Goal: Task Accomplishment & Management: Manage account settings

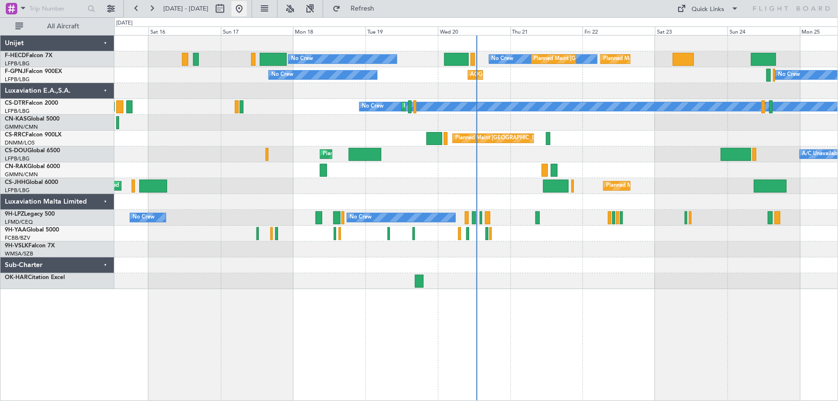
click at [247, 9] on button at bounding box center [239, 8] width 15 height 15
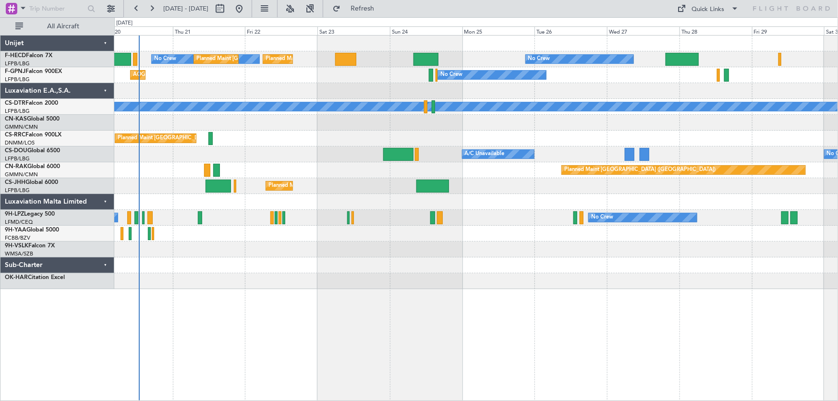
click at [342, 296] on div "Planned Maint [GEOGRAPHIC_DATA] ([GEOGRAPHIC_DATA]) No Crew Planned Maint [GEOG…" at bounding box center [476, 218] width 725 height 366
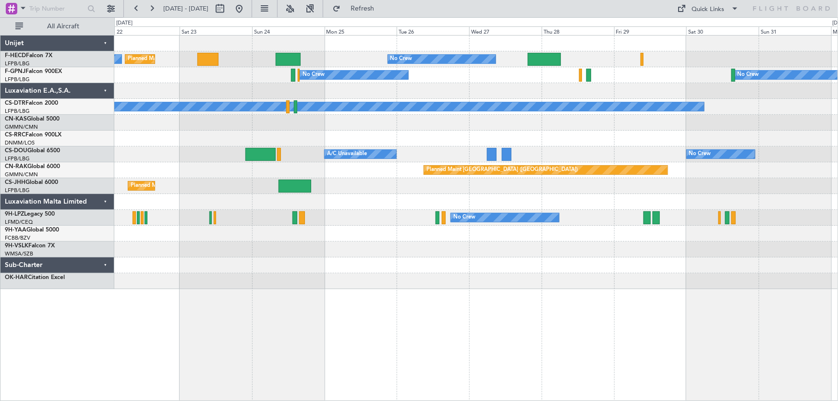
click at [283, 281] on div "Planned Maint [GEOGRAPHIC_DATA] ([GEOGRAPHIC_DATA]) No Crew No Crew Planned Mai…" at bounding box center [476, 163] width 724 height 254
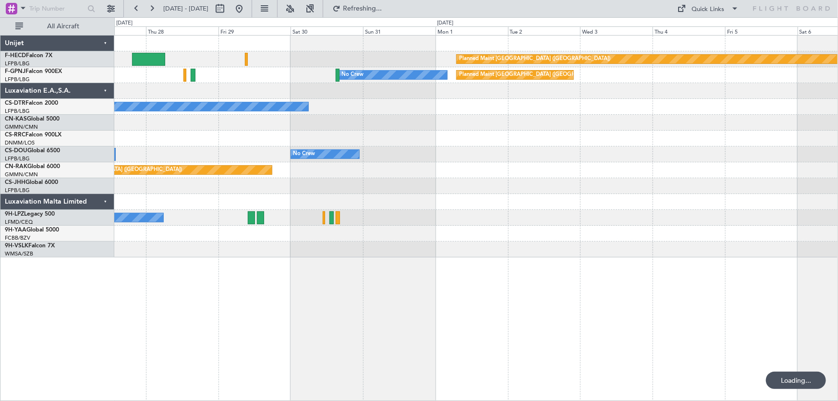
click at [320, 176] on div "Planned Maint [GEOGRAPHIC_DATA] ([GEOGRAPHIC_DATA]) No Crew No Crew Planned Mai…" at bounding box center [476, 147] width 724 height 222
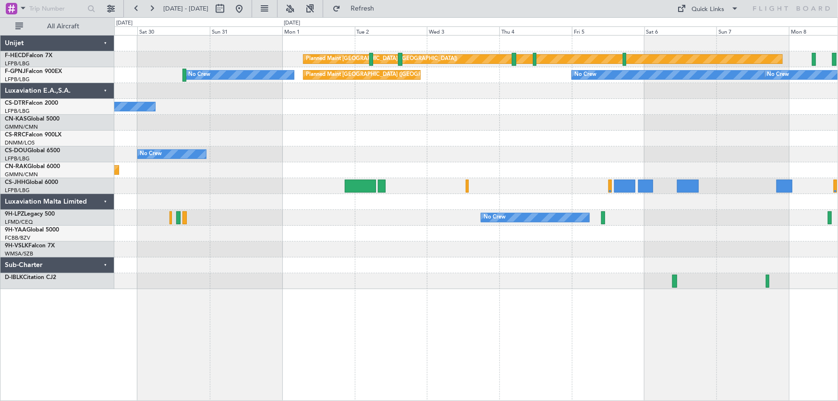
click at [364, 151] on div "Planned Maint [GEOGRAPHIC_DATA] ([GEOGRAPHIC_DATA]) No Crew Planned Maint [GEOG…" at bounding box center [476, 163] width 724 height 254
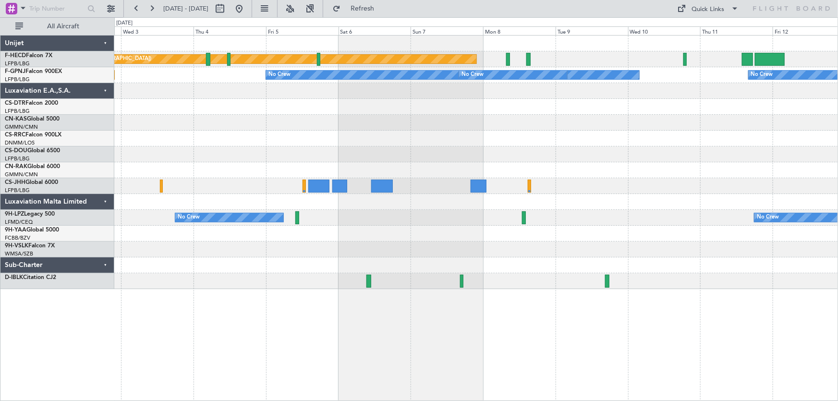
click at [373, 141] on div "Planned Maint [GEOGRAPHIC_DATA] ([GEOGRAPHIC_DATA]) Planned Maint [GEOGRAPHIC_D…" at bounding box center [476, 163] width 724 height 254
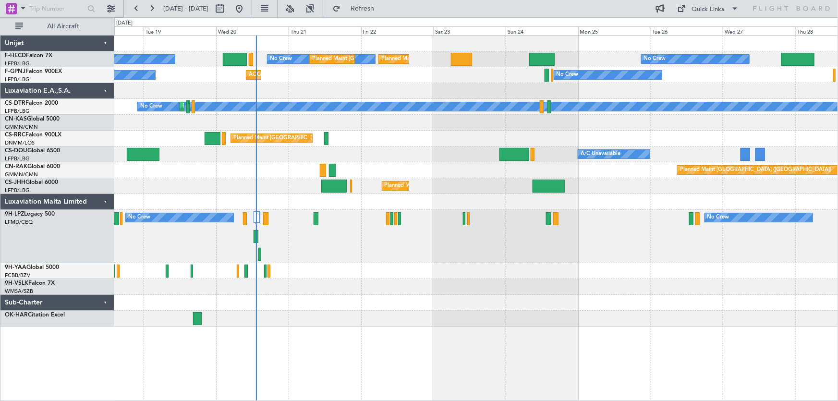
click at [426, 119] on div "Planned Maint Paris (Le Bourget) No Crew No Crew Planned Maint Paris (Le Bourge…" at bounding box center [476, 181] width 724 height 291
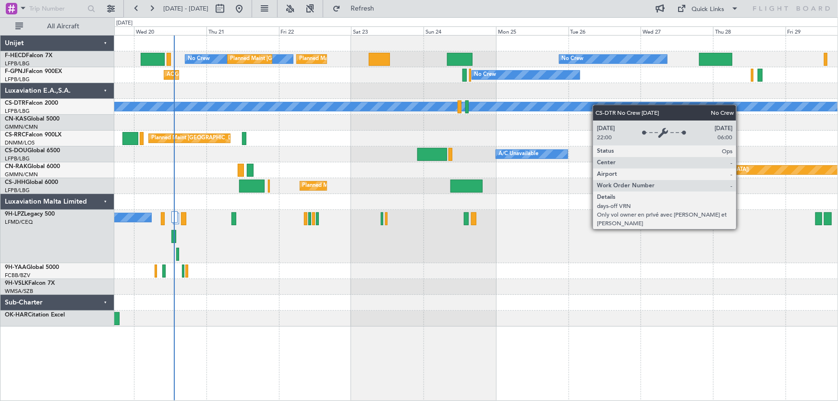
click at [339, 118] on div "Planned Maint Paris (Le Bourget) No Crew Planned Maint Paris (Le Bourget) No Cr…" at bounding box center [476, 181] width 724 height 291
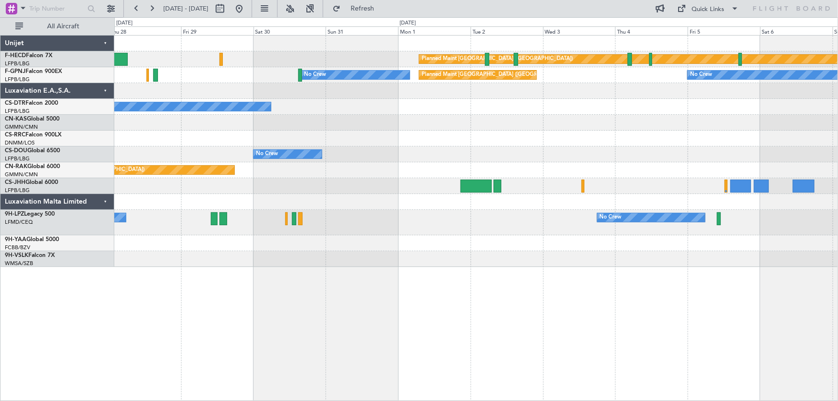
click at [320, 121] on div "Planned Maint Paris (Le Bourget) No Crew Planned Maint Paris (Le Bourget) No Cr…" at bounding box center [476, 152] width 724 height 232
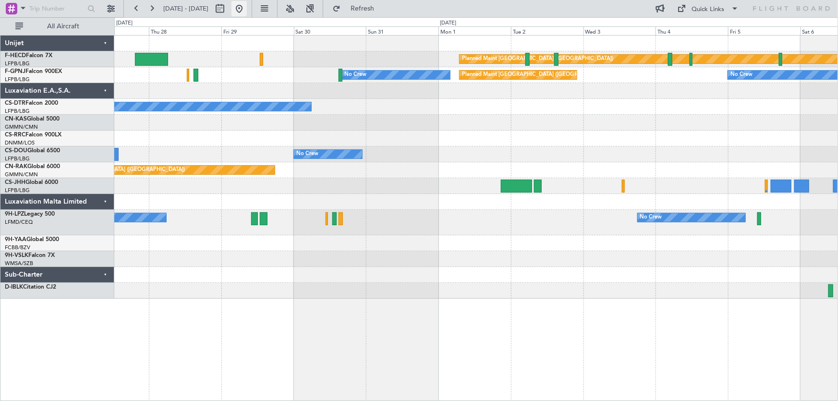
click at [247, 12] on button at bounding box center [239, 8] width 15 height 15
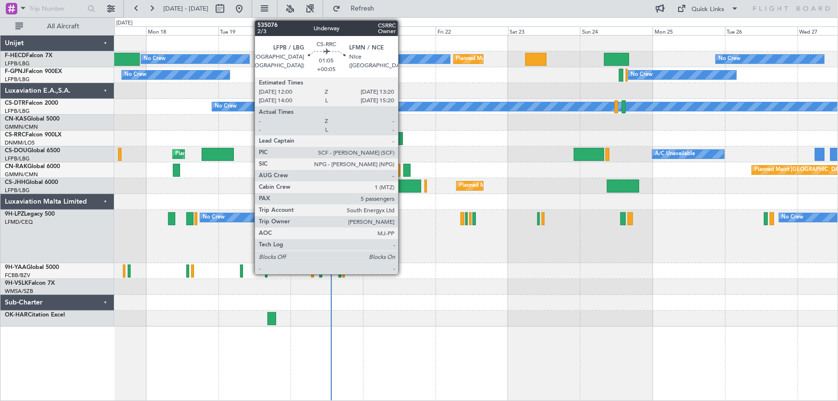
click at [403, 134] on div at bounding box center [401, 138] width 4 height 13
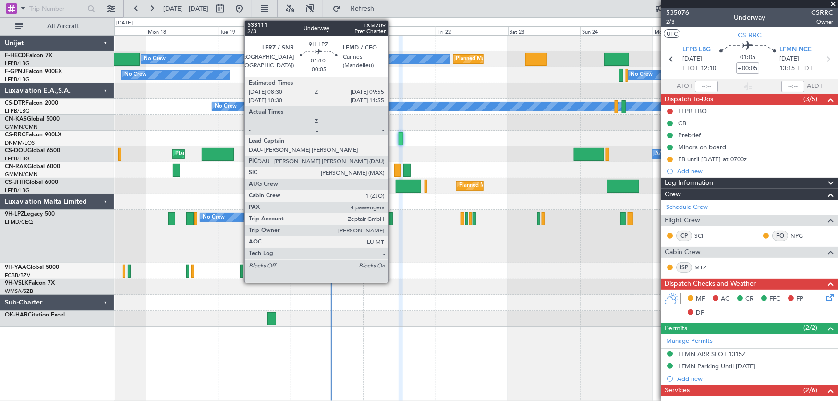
click at [393, 217] on div at bounding box center [390, 218] width 4 height 13
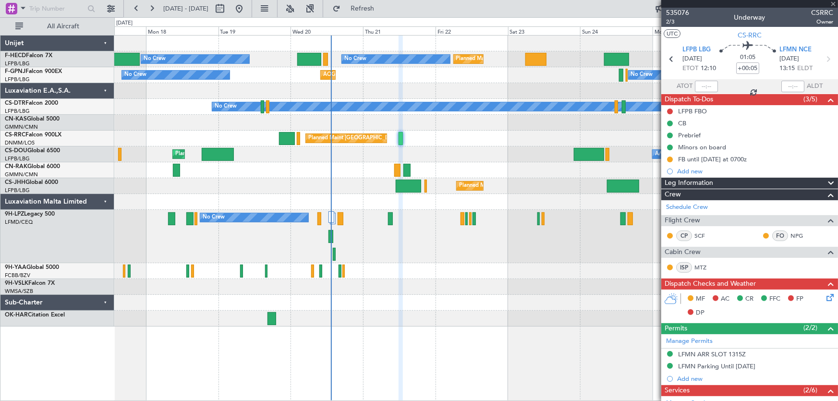
type input "-00:05"
type input "4"
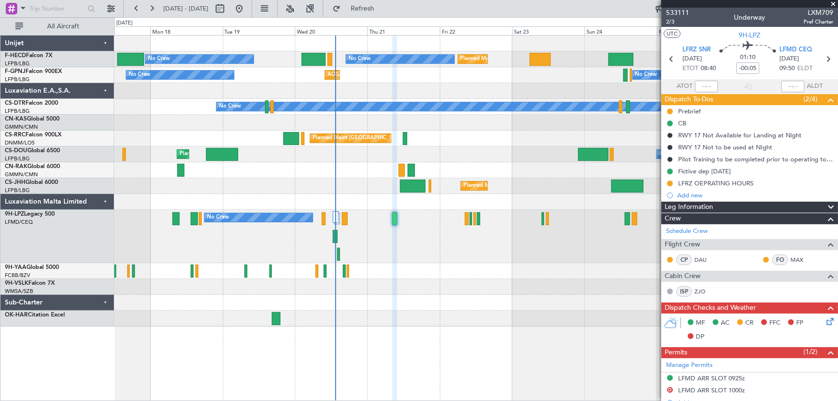
click at [453, 305] on div "No Crew Planned Maint Paris (Le Bourget) Planned Maint Paris (Le Bourget) No Cr…" at bounding box center [476, 218] width 725 height 366
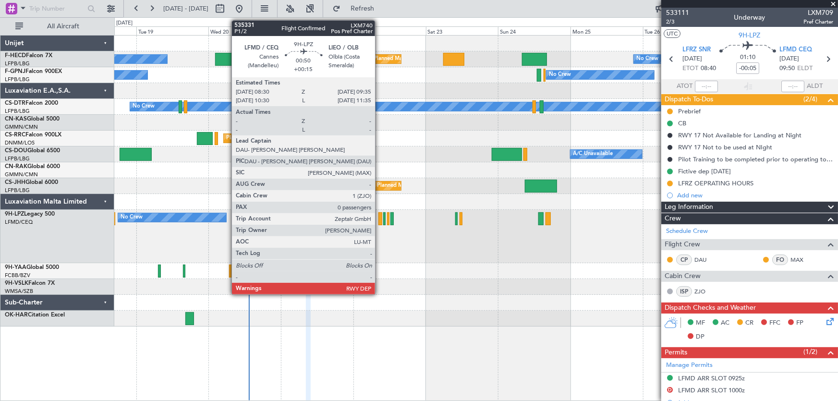
click at [380, 222] on div at bounding box center [380, 218] width 3 height 13
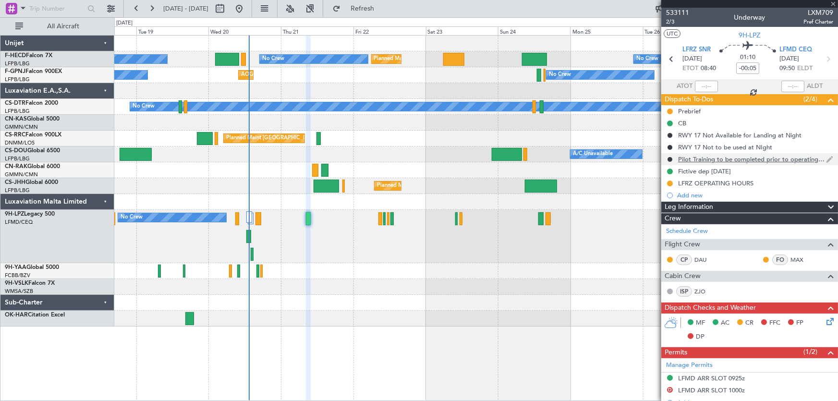
type input "+00:15"
type input "0"
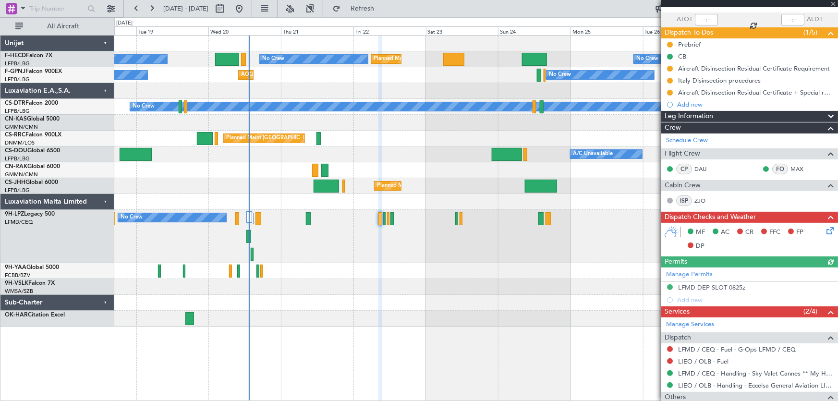
scroll to position [106, 0]
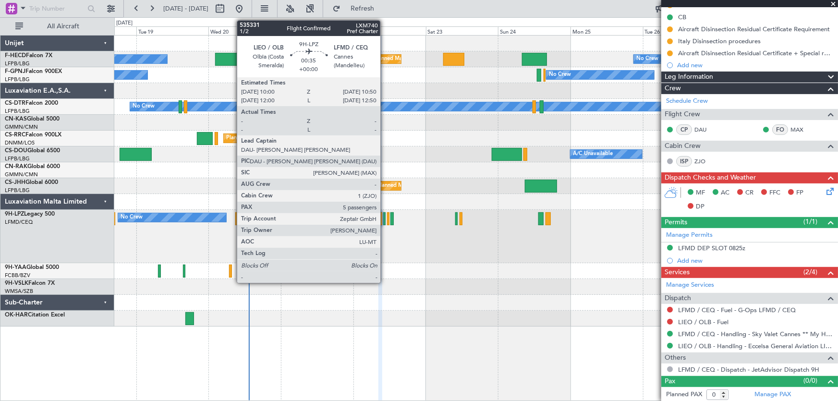
click at [385, 221] on div at bounding box center [384, 218] width 3 height 13
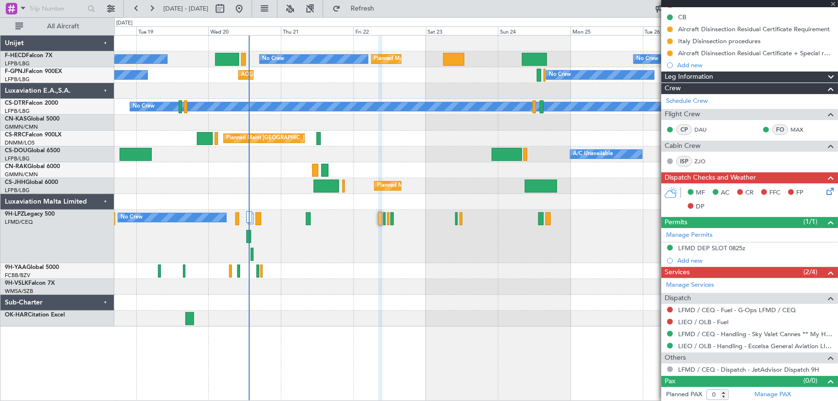
type input "5"
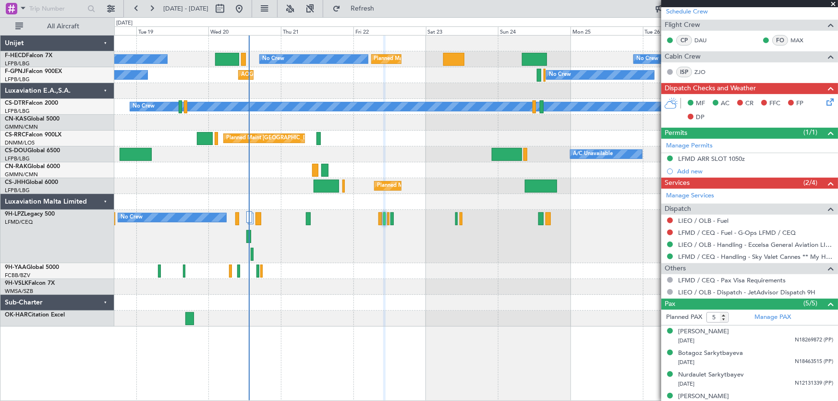
scroll to position [226, 0]
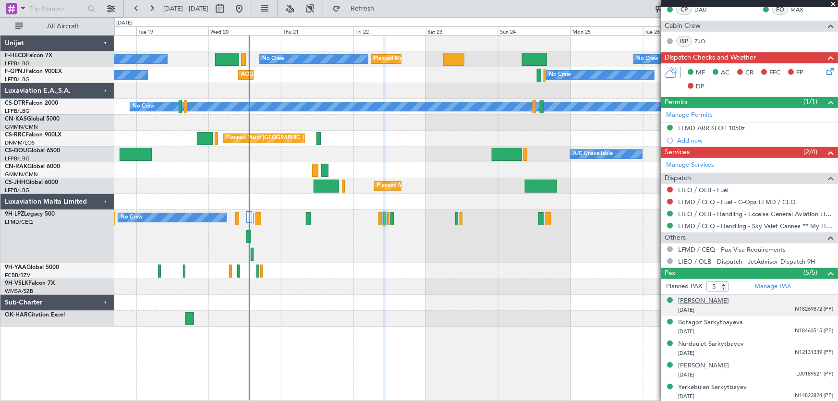
click at [716, 300] on div "Aigerim Aubakirova" at bounding box center [703, 301] width 51 height 10
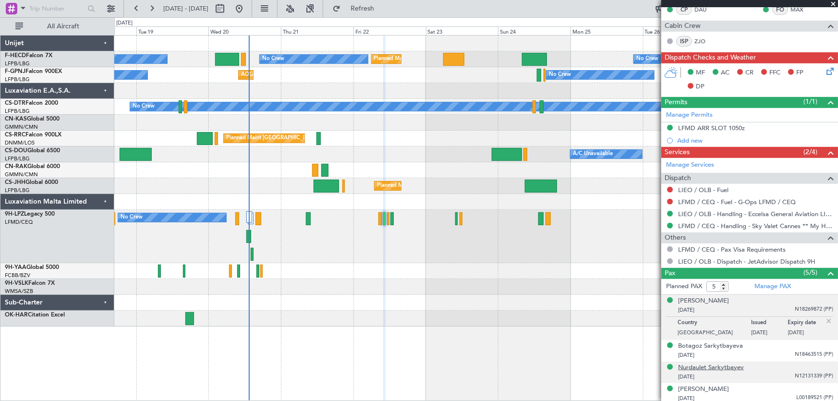
click at [726, 369] on div "Nurdaulet Sarkytbayev" at bounding box center [711, 368] width 66 height 10
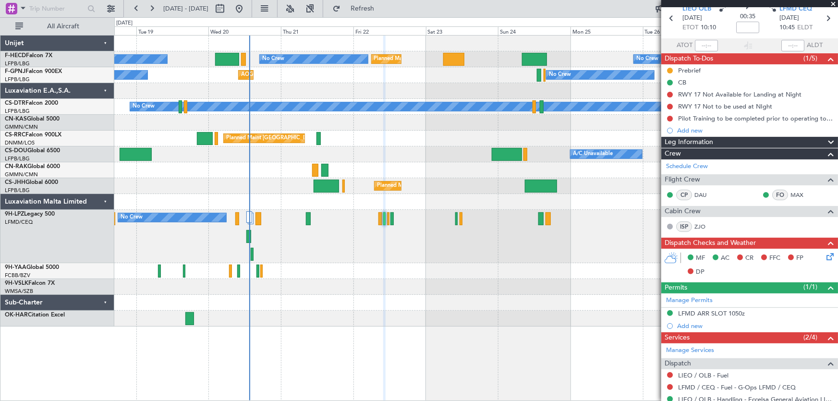
scroll to position [0, 0]
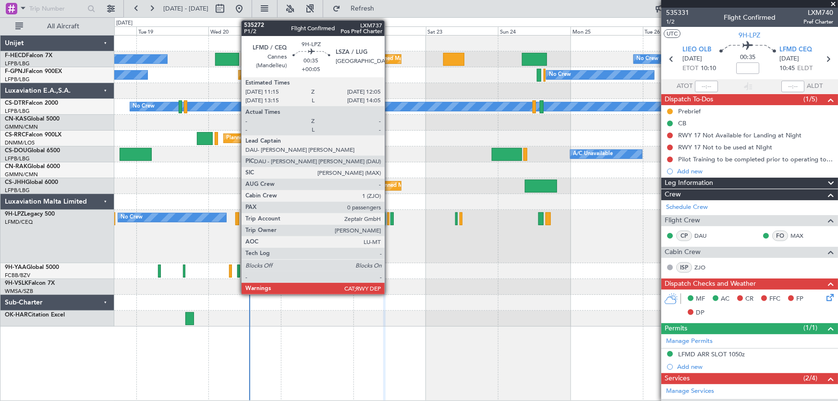
click at [389, 218] on div at bounding box center [388, 218] width 3 height 13
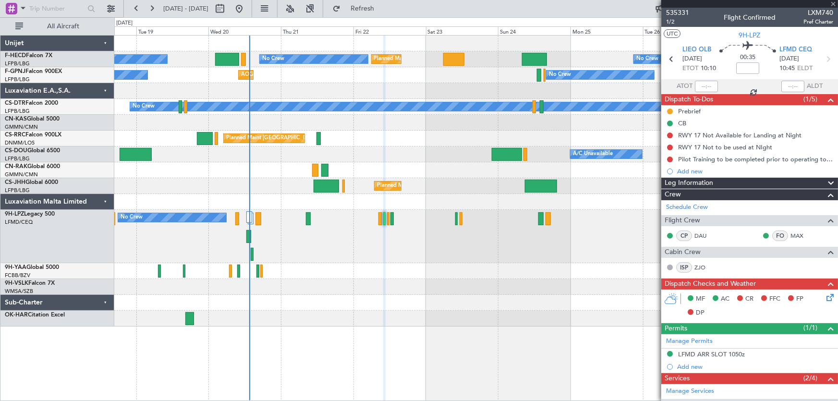
type input "+00:05"
type input "0"
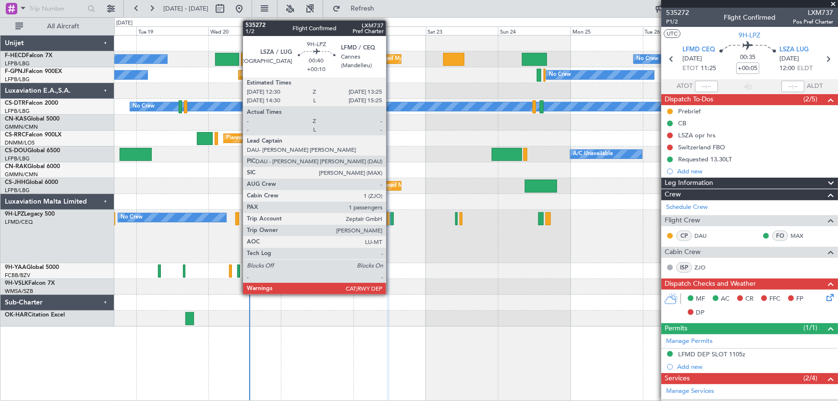
click at [391, 221] on div at bounding box center [392, 218] width 3 height 13
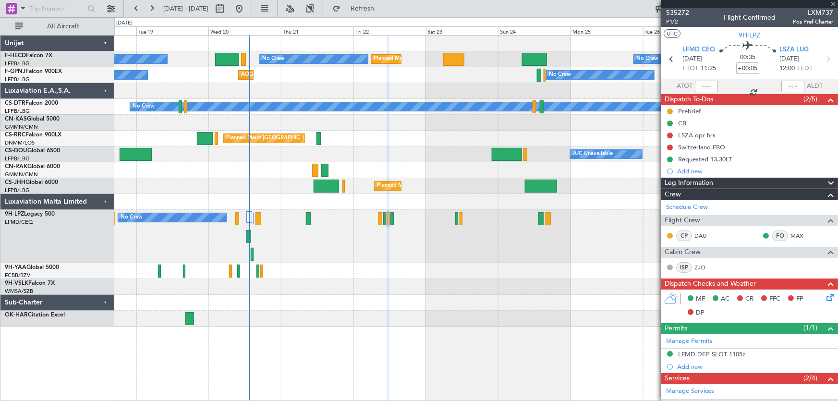
type input "+00:10"
type input "1"
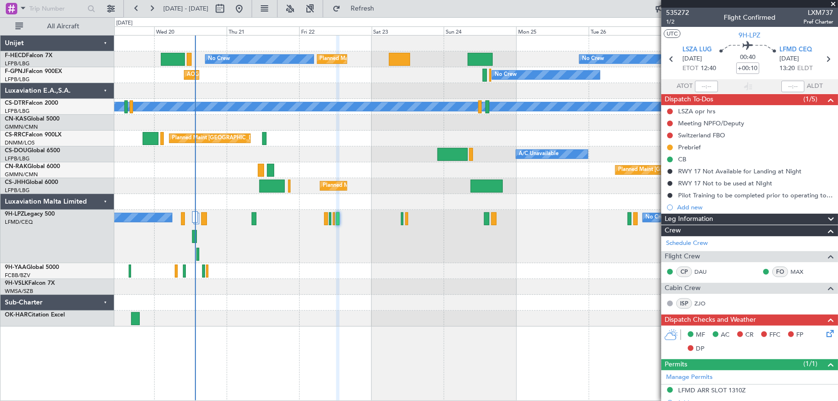
click at [422, 318] on div at bounding box center [476, 319] width 724 height 16
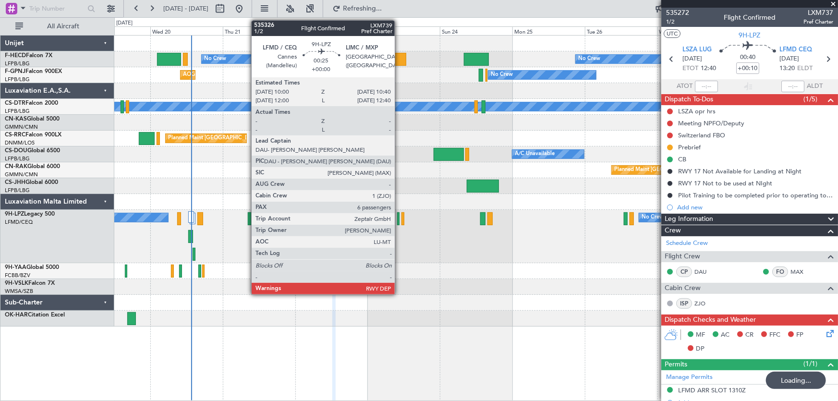
click at [399, 221] on div at bounding box center [398, 218] width 2 height 13
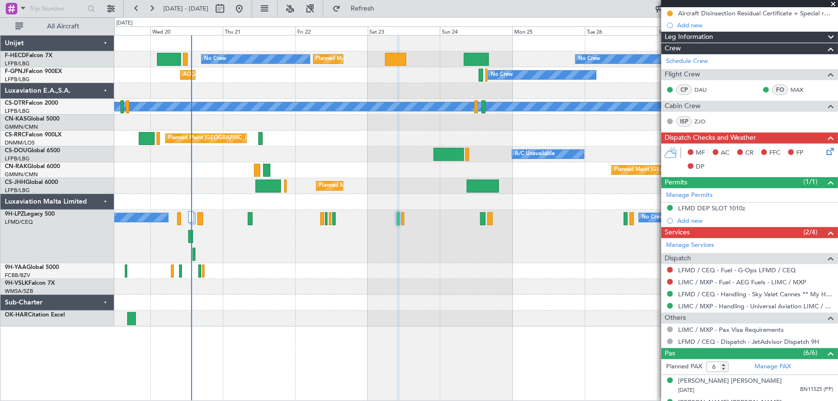
scroll to position [149, 0]
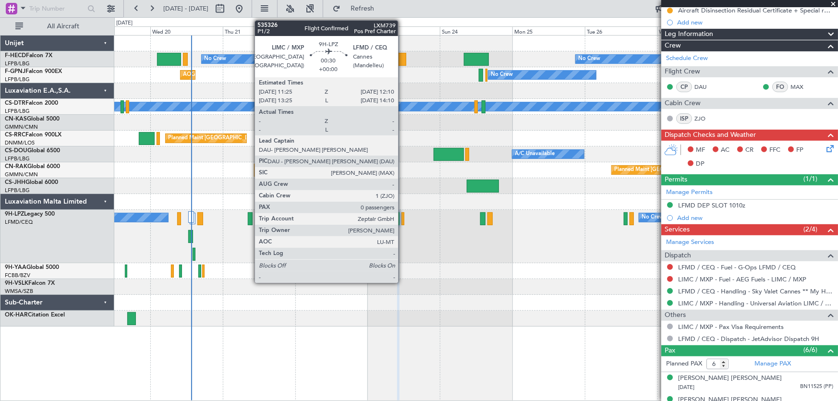
click at [403, 224] on div at bounding box center [403, 218] width 2 height 13
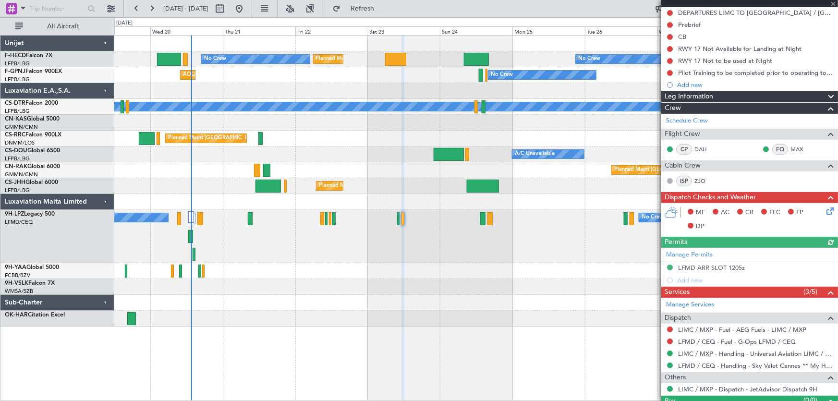
scroll to position [119, 0]
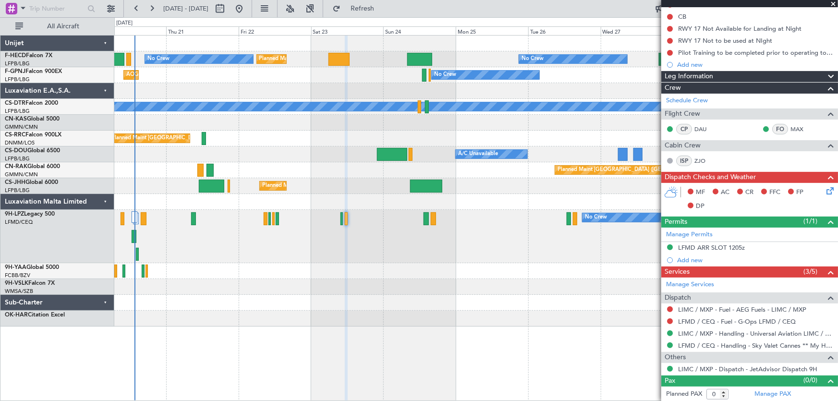
click at [373, 305] on div at bounding box center [476, 303] width 724 height 16
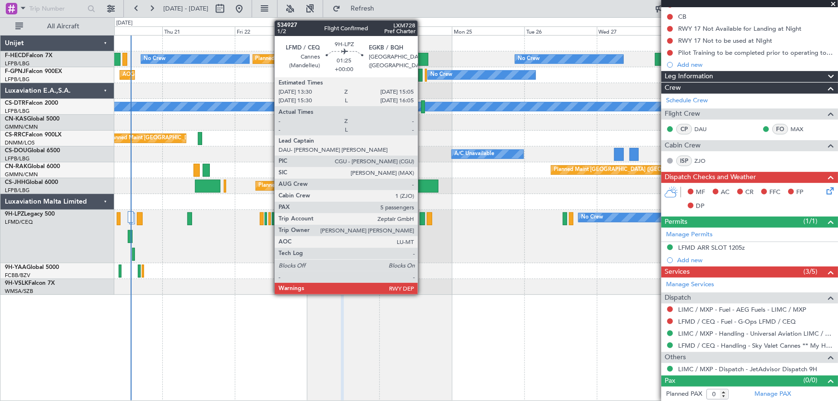
click at [422, 222] on div at bounding box center [422, 218] width 5 height 13
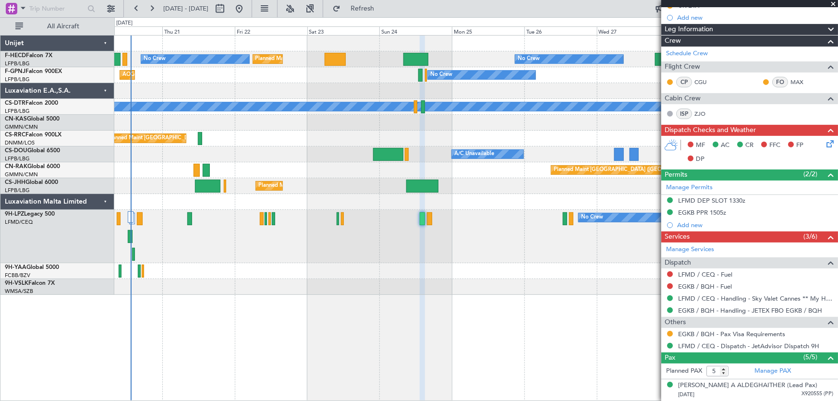
scroll to position [121, 0]
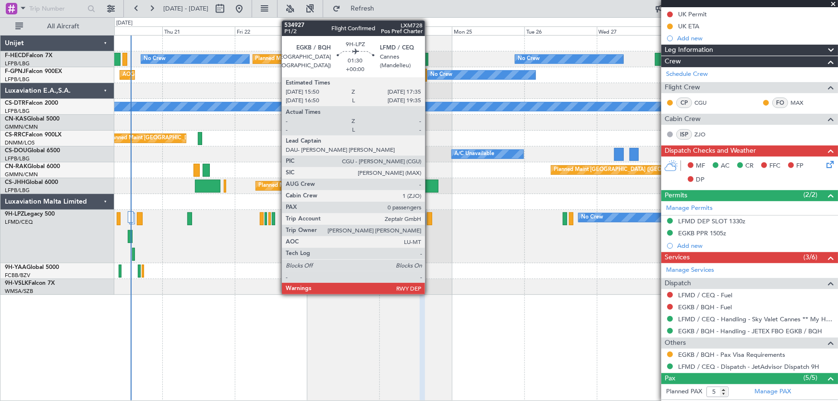
click at [430, 220] on div at bounding box center [429, 218] width 5 height 13
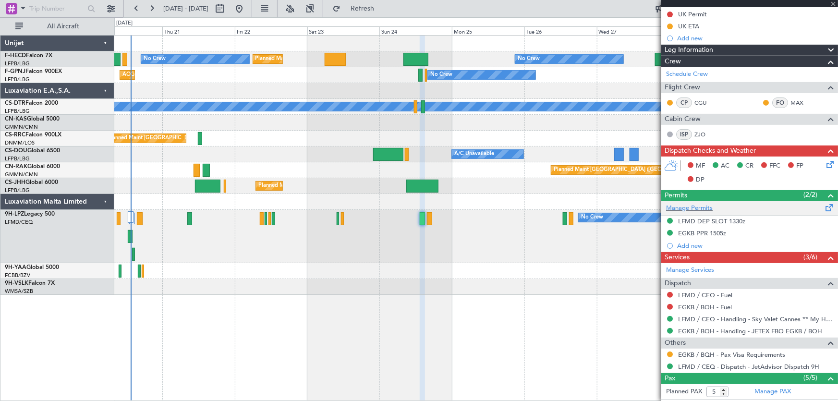
type input "0"
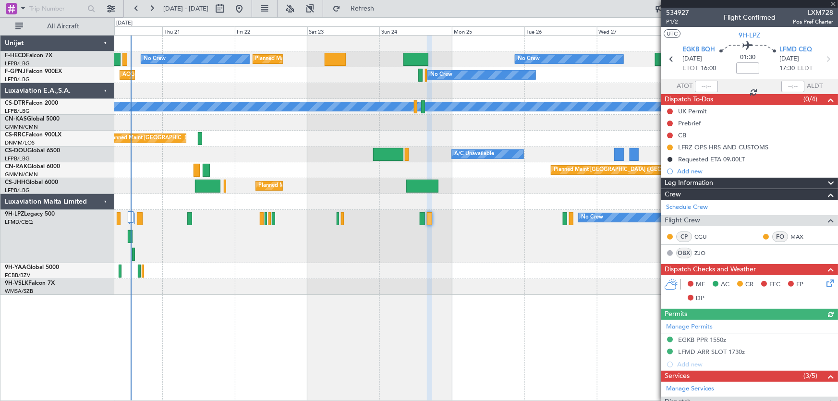
scroll to position [116, 0]
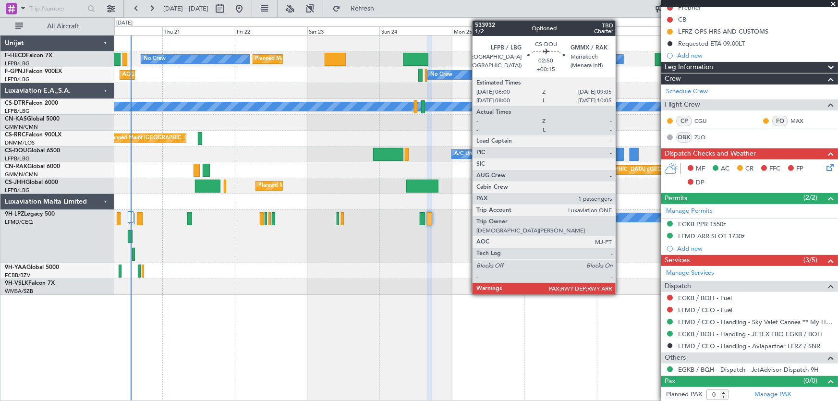
click at [620, 152] on div at bounding box center [620, 154] width 10 height 13
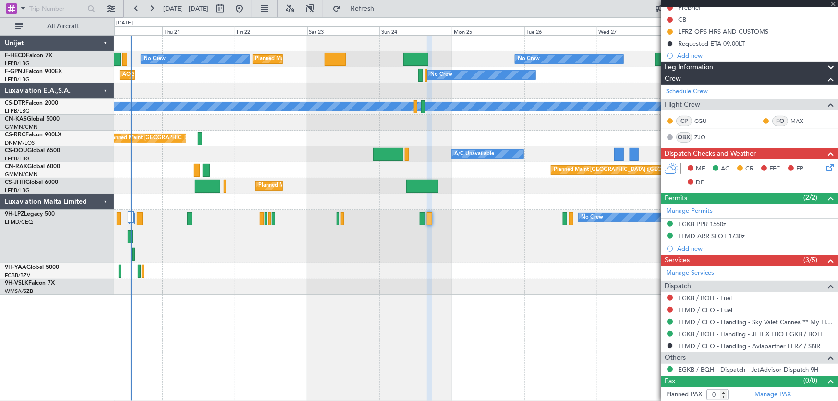
type input "+00:15"
type input "1"
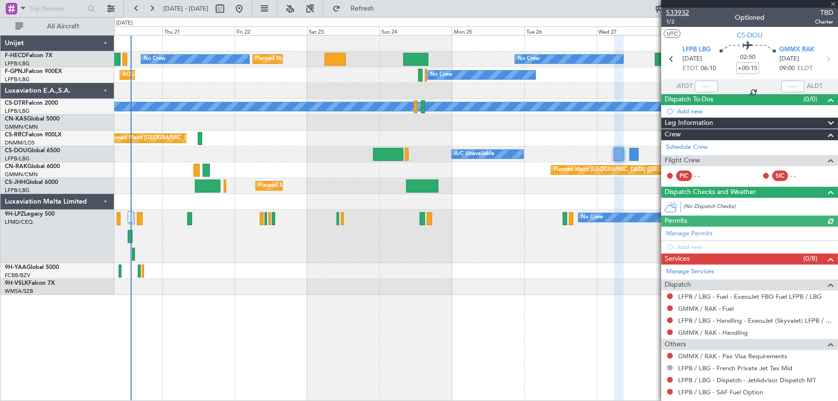
click at [683, 11] on span "533932" at bounding box center [677, 13] width 23 height 10
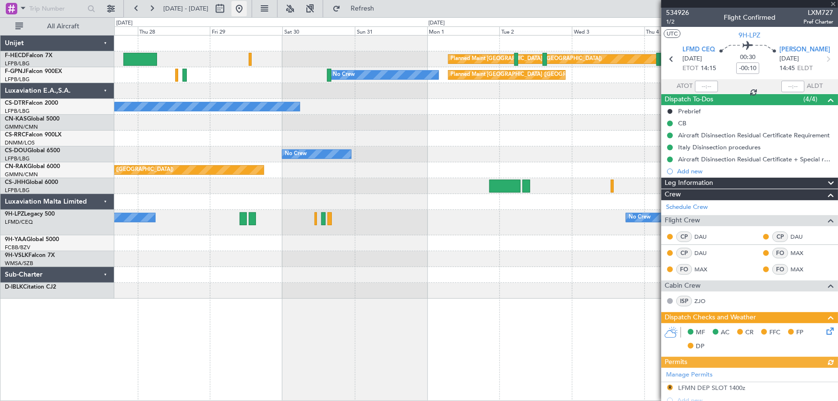
click at [247, 10] on button at bounding box center [239, 8] width 15 height 15
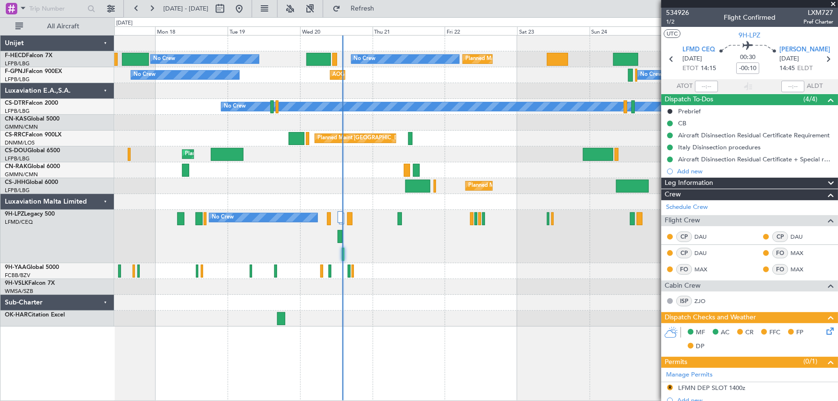
click at [392, 286] on div "Planned Maint Paris (Le Bourget) Planned Maint Paris (Le Bourget) No Crew No Cr…" at bounding box center [476, 181] width 724 height 291
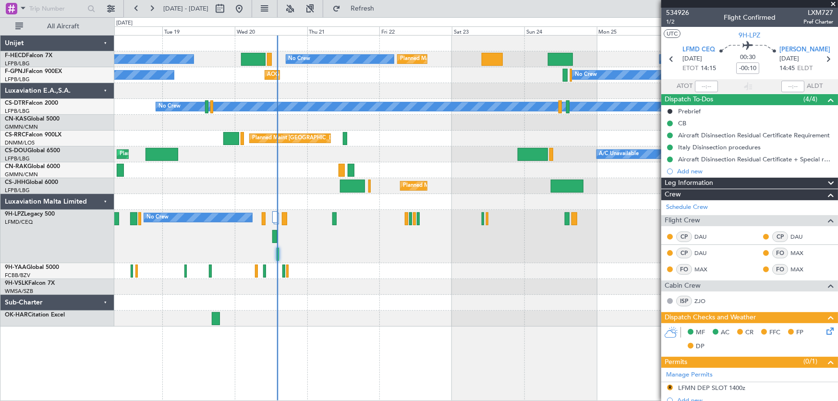
click at [427, 302] on div "Planned Maint Paris (Le Bourget) Planned Maint Paris (Le Bourget) No Crew No Cr…" at bounding box center [476, 181] width 724 height 291
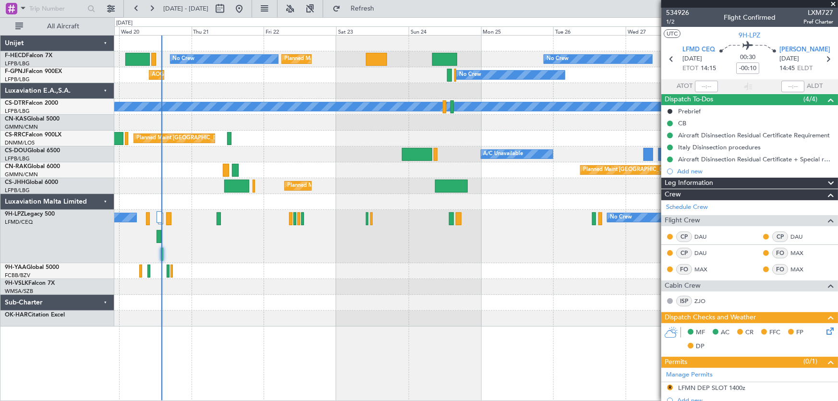
click at [327, 281] on div "Planned Maint Paris (Le Bourget) Planned Maint Paris (Le Bourget) No Crew No Cr…" at bounding box center [476, 181] width 724 height 291
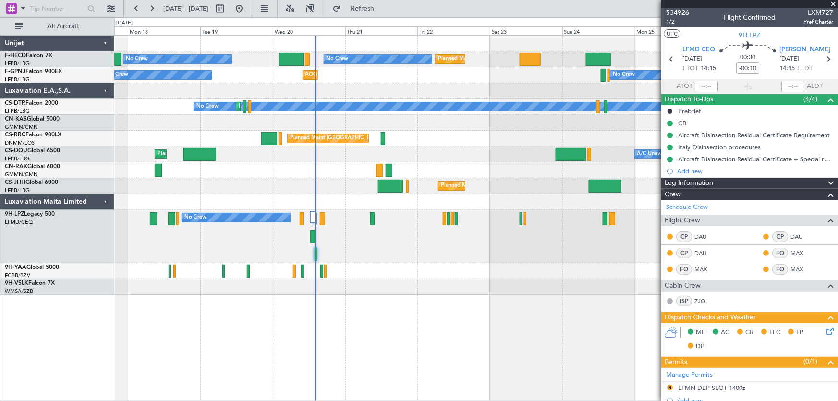
click at [433, 127] on div at bounding box center [476, 123] width 724 height 16
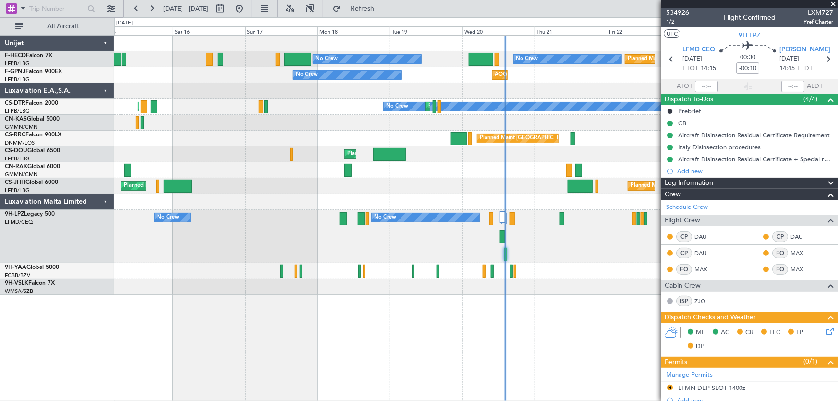
click at [437, 120] on div at bounding box center [476, 123] width 724 height 16
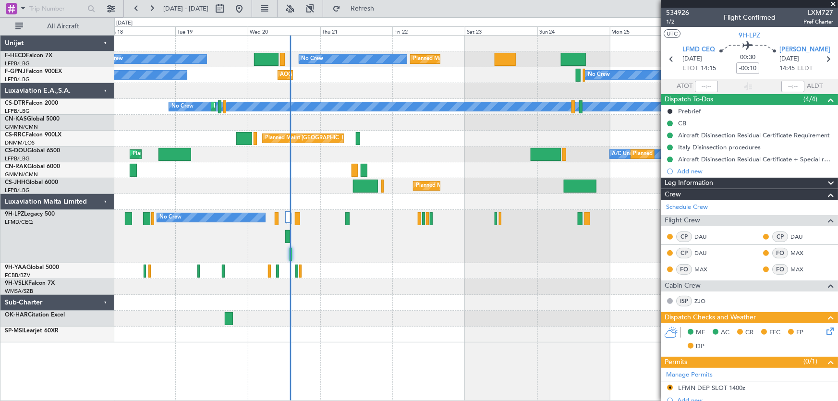
click at [168, 198] on div "Planned Maint Paris (Le Bourget) Planned Maint Paris (Le Bourget) No Crew No Cr…" at bounding box center [476, 189] width 724 height 307
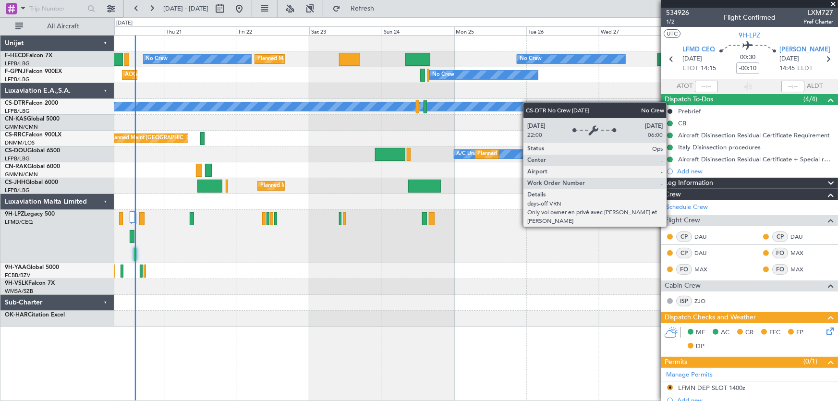
click at [381, 107] on div "No Crew Planned Maint Sofia" at bounding box center [476, 107] width 724 height 16
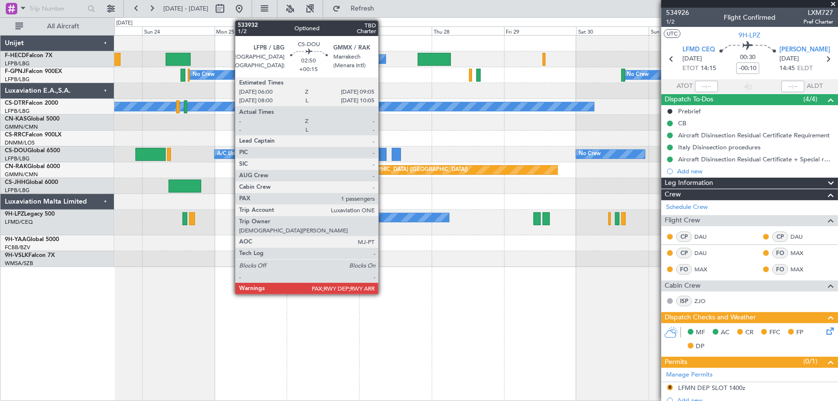
click at [382, 156] on div at bounding box center [382, 154] width 10 height 13
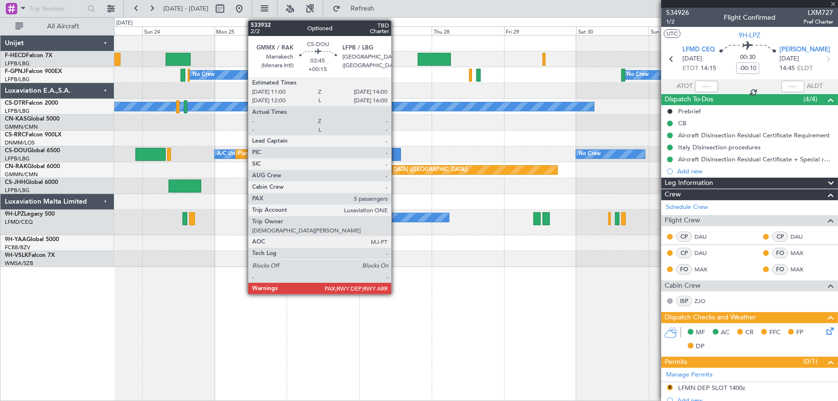
type input "+00:15"
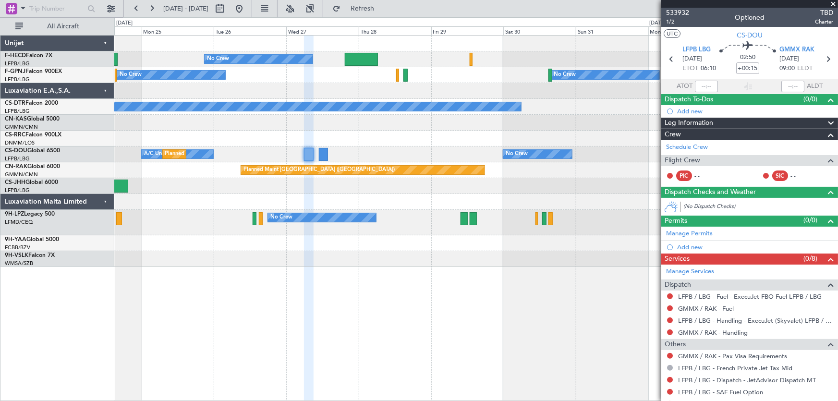
click at [546, 86] on div "Planned Maint Paris (Le Bourget) No Crew Planned Maint Paris (Le Bourget) No Cr…" at bounding box center [476, 152] width 724 height 232
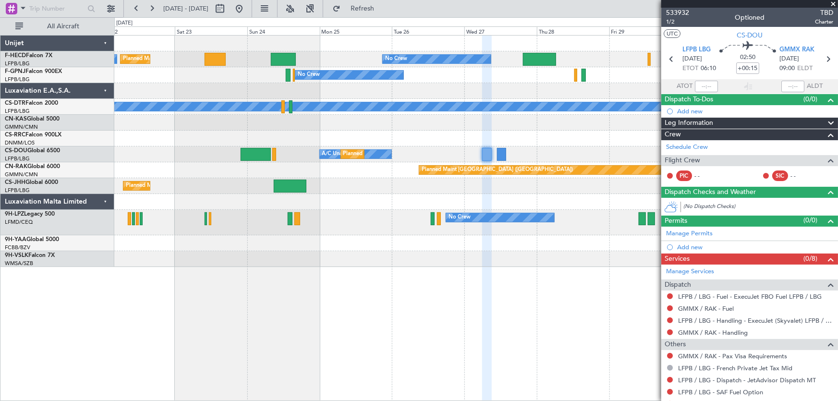
click at [419, 123] on div "No Crew Planned Maint Paris (Le Bourget) No Crew Planned Maint Paris (Le Bourge…" at bounding box center [476, 152] width 724 height 232
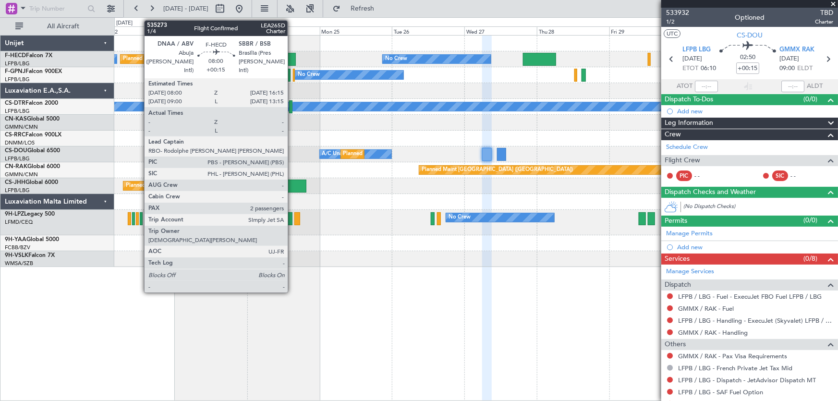
click at [293, 59] on div at bounding box center [283, 59] width 25 height 13
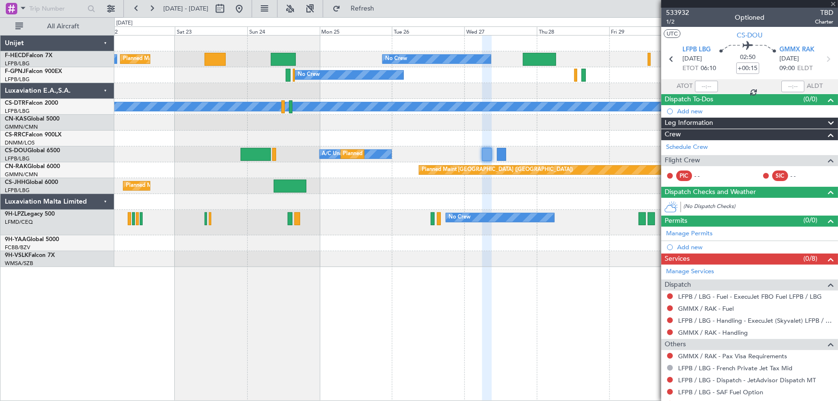
type input "2"
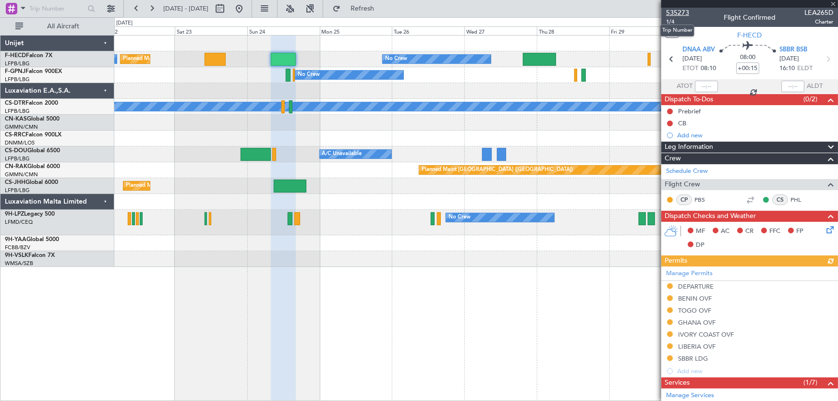
click at [677, 10] on span "535273" at bounding box center [677, 13] width 23 height 10
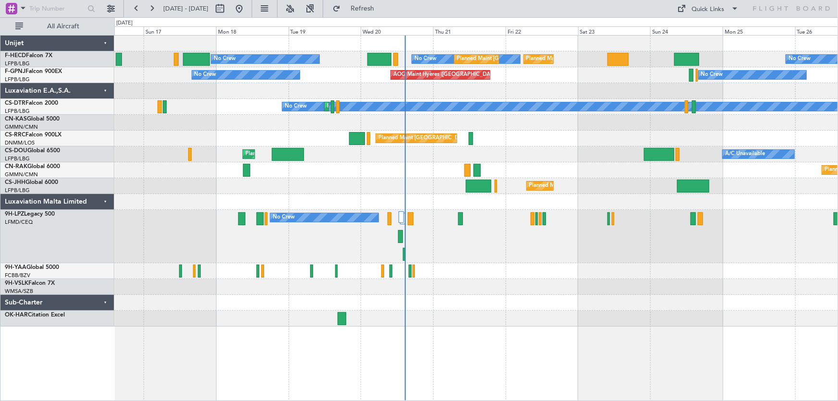
click at [418, 103] on div "Planned Maint Paris (Le Bourget) No Crew Planned Maint Paris (Le Bourget) No Cr…" at bounding box center [476, 181] width 724 height 291
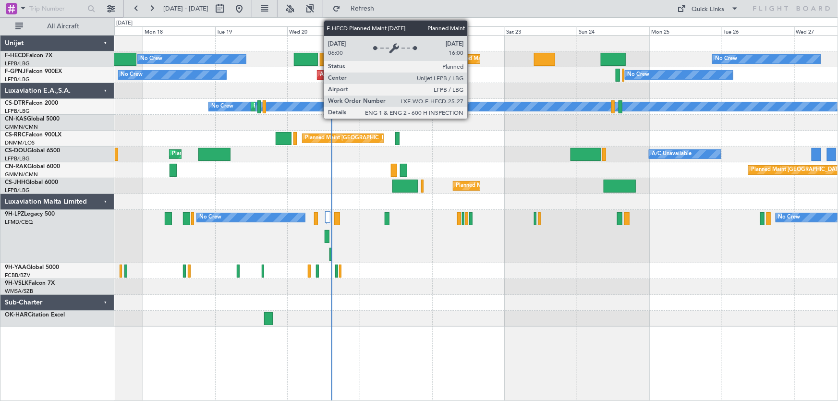
click at [472, 62] on div "Planned Maint [GEOGRAPHIC_DATA] ([GEOGRAPHIC_DATA])" at bounding box center [528, 59] width 151 height 14
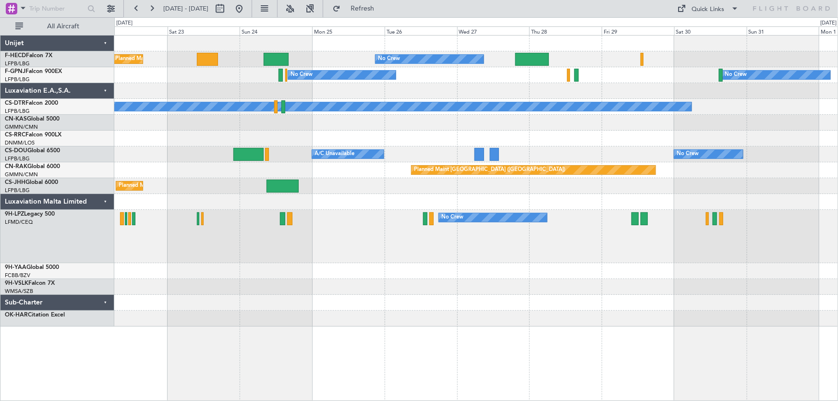
click at [214, 114] on div "Planned Maint Paris (Le Bourget) No Crew No Crew Planned Maint Paris (Le Bourge…" at bounding box center [476, 181] width 724 height 291
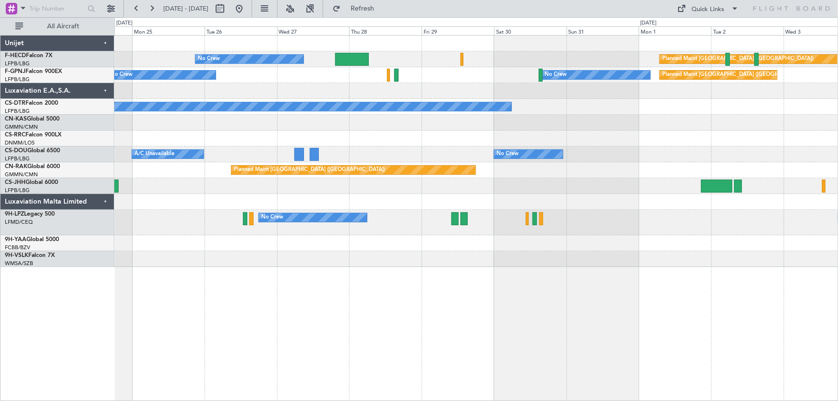
click at [210, 130] on div "Planned Maint Paris (Le Bourget) No Crew Planned Maint Paris (Le Bourget) Plann…" at bounding box center [476, 152] width 724 height 232
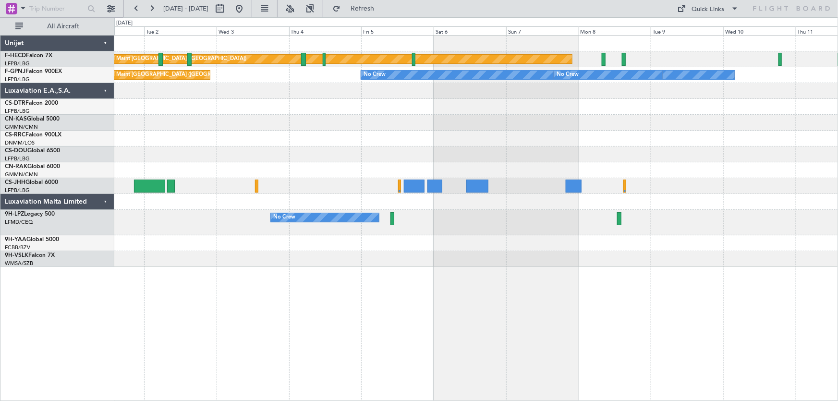
click at [249, 139] on div "Planned Maint Paris (Le Bourget) Planned Maint Paris (Le Bourget) No Crew No Cr…" at bounding box center [476, 152] width 724 height 232
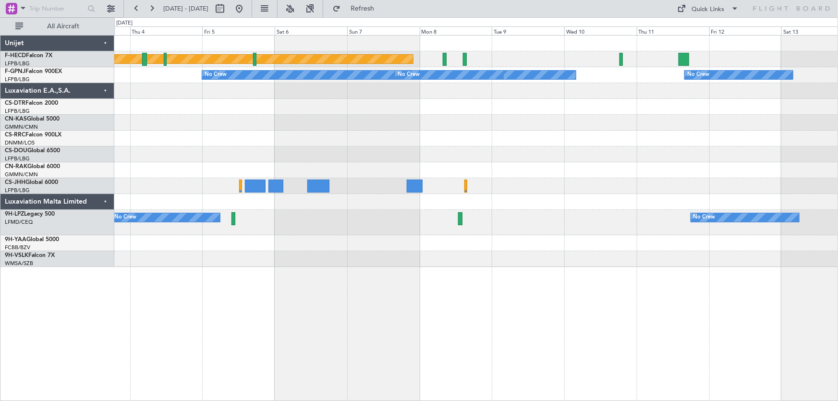
click at [250, 131] on div "Planned Maint Paris (Le Bourget) No Crew No Crew No Crew Planned Maint Paris (L…" at bounding box center [476, 152] width 724 height 232
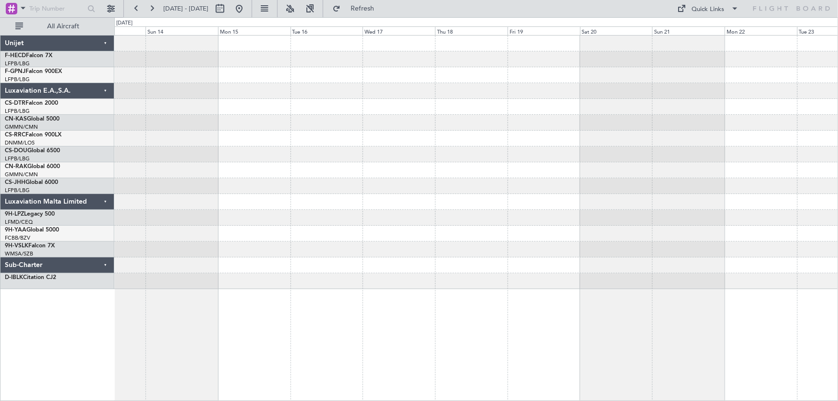
click at [68, 120] on div "No Crew No Crew Unijet F-HECD Falcon 7X LFPB/LBG Paris (Le Bourget) F-GPNJ Falc…" at bounding box center [419, 209] width 838 height 384
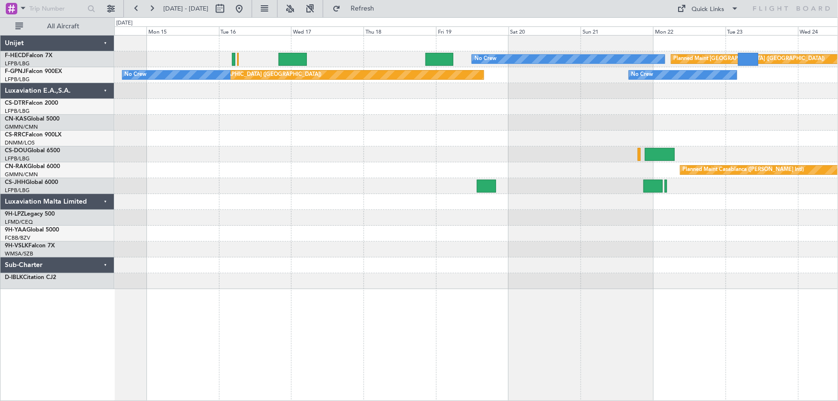
click at [207, 124] on div "Planned Maint Paris (Le Bourget) No Crew No Crew Planned Maint Paris (Le Bourge…" at bounding box center [476, 163] width 724 height 254
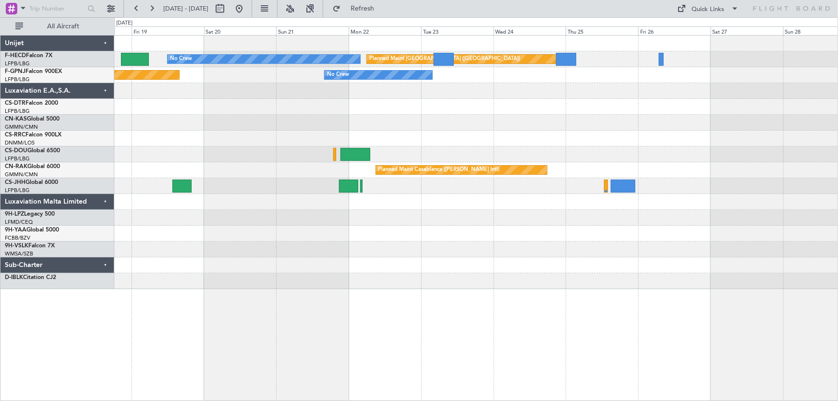
click at [331, 131] on div "Planned Maint Paris (Le Bourget) No Crew No Crew Planned Maint Paris (Le Bourge…" at bounding box center [476, 163] width 724 height 254
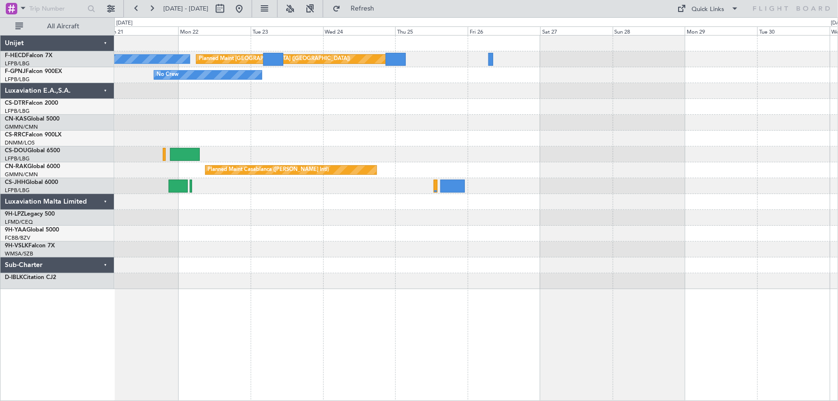
click at [250, 137] on div "Planned Maint Paris (Le Bourget) No Crew No Crew Planned Maint Paris (Le Bourge…" at bounding box center [476, 163] width 724 height 254
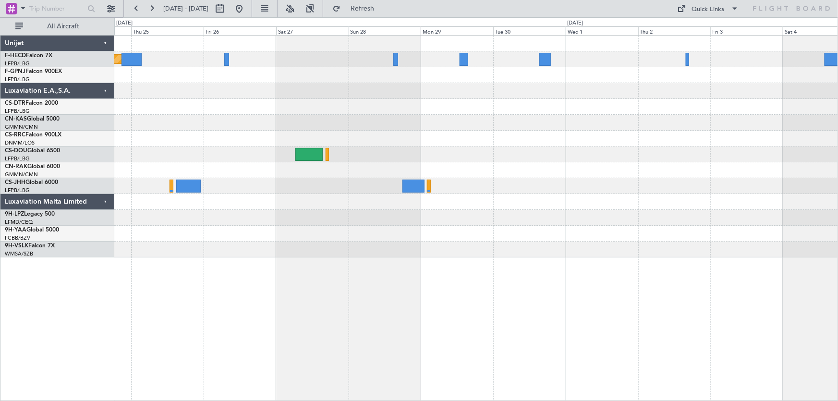
click at [443, 134] on div at bounding box center [476, 139] width 724 height 16
click at [247, 10] on button at bounding box center [239, 8] width 15 height 15
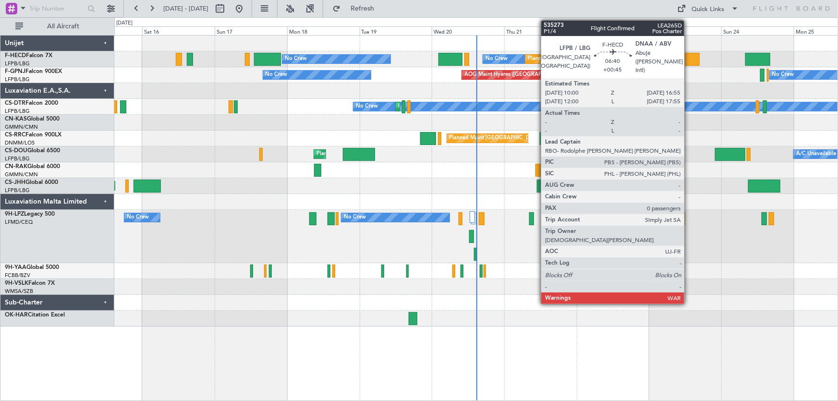
click at [689, 56] on div at bounding box center [689, 59] width 21 height 13
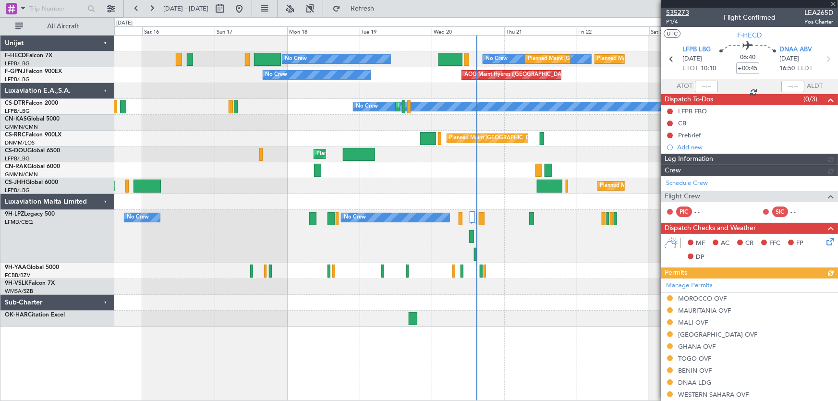
click at [673, 12] on span "535273" at bounding box center [677, 13] width 23 height 10
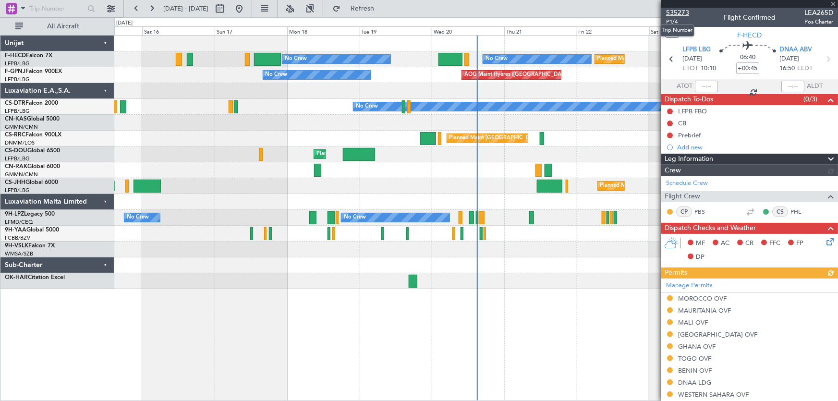
click at [677, 16] on span "535273" at bounding box center [677, 13] width 23 height 10
click at [247, 5] on button at bounding box center [239, 8] width 15 height 15
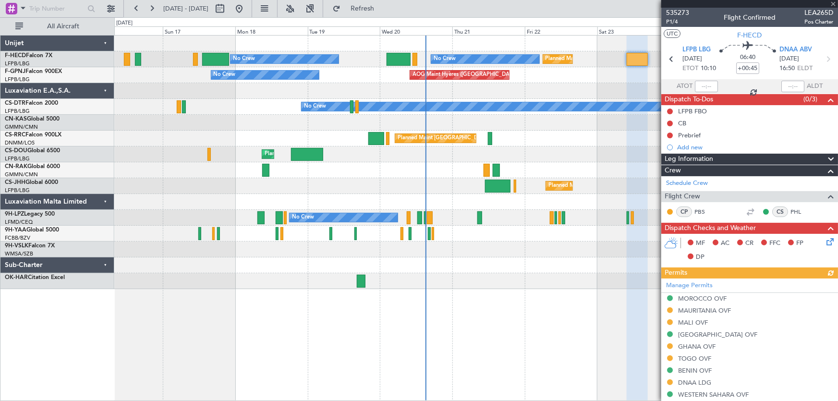
click at [255, 97] on div at bounding box center [476, 91] width 724 height 16
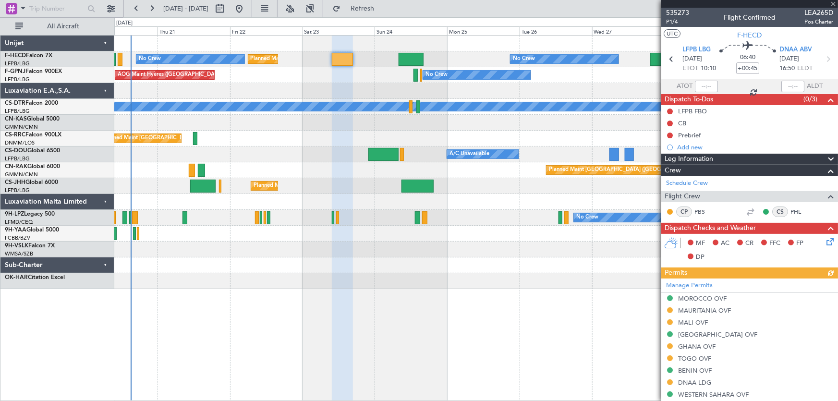
click at [266, 128] on div "Planned Maint Paris (Le Bourget) Planned Maint Paris (Le Bourget) No Crew No Cr…" at bounding box center [476, 163] width 724 height 254
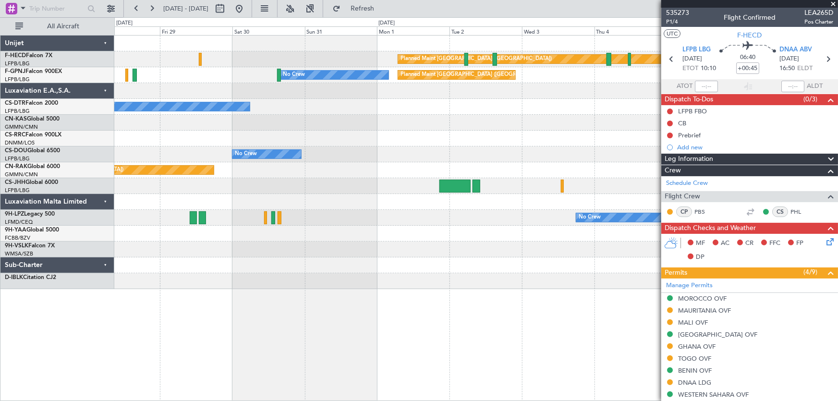
click at [249, 203] on div "Planned Maint Paris (Le Bourget) No Crew Planned Maint Paris (Le Bourget) No Cr…" at bounding box center [476, 163] width 724 height 254
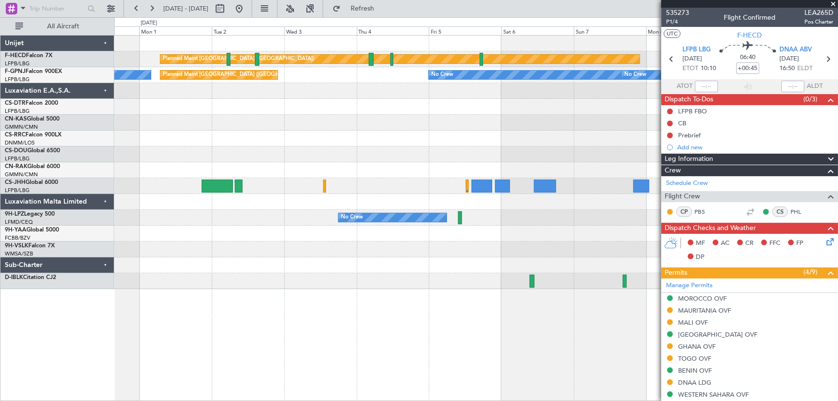
click at [304, 215] on div "Planned Maint Paris (Le Bourget) Planned Maint Paris (Le Bourget) No Crew No Cr…" at bounding box center [476, 163] width 724 height 254
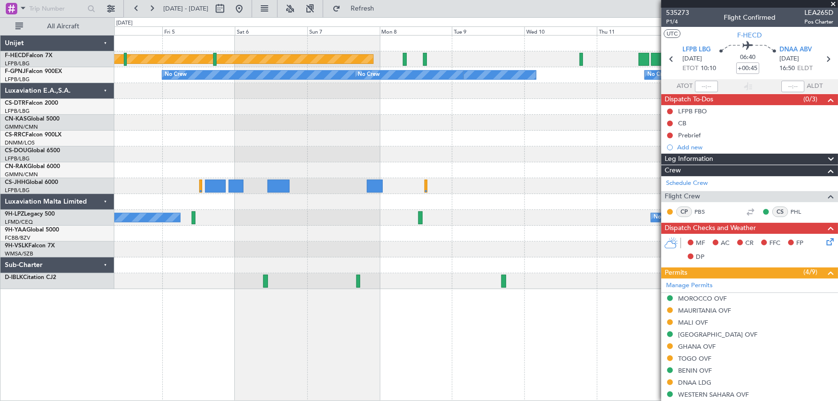
click at [141, 160] on div "Planned Maint Paris (Le Bourget) No Crew No Crew No Crew No Crew Planned Maint …" at bounding box center [476, 163] width 724 height 254
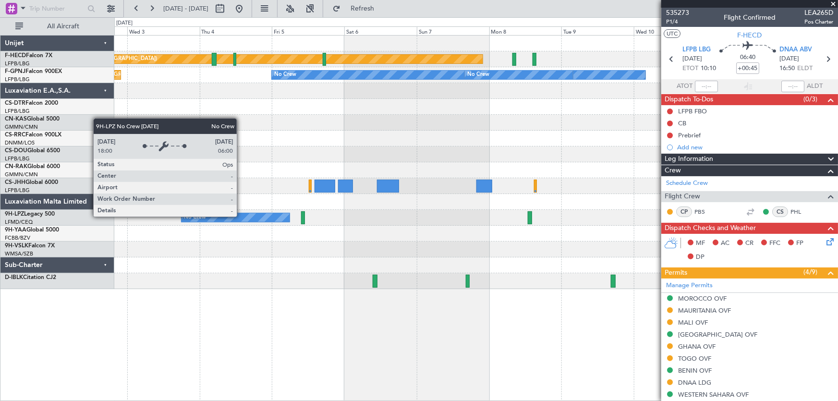
click at [241, 216] on div "No Crew" at bounding box center [236, 217] width 108 height 9
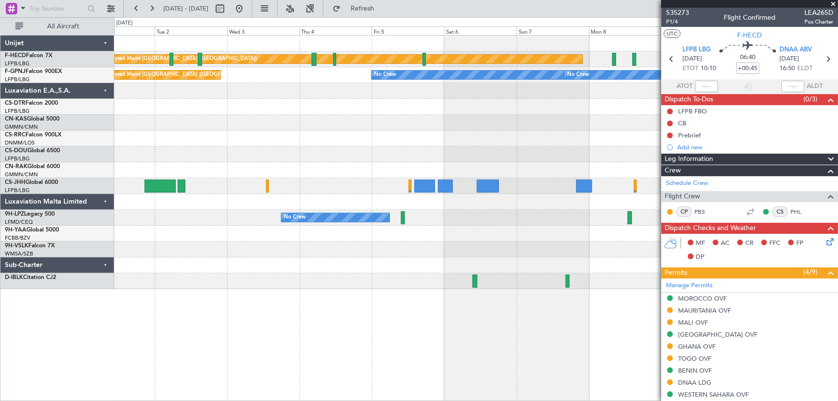
click at [431, 168] on div at bounding box center [476, 170] width 724 height 16
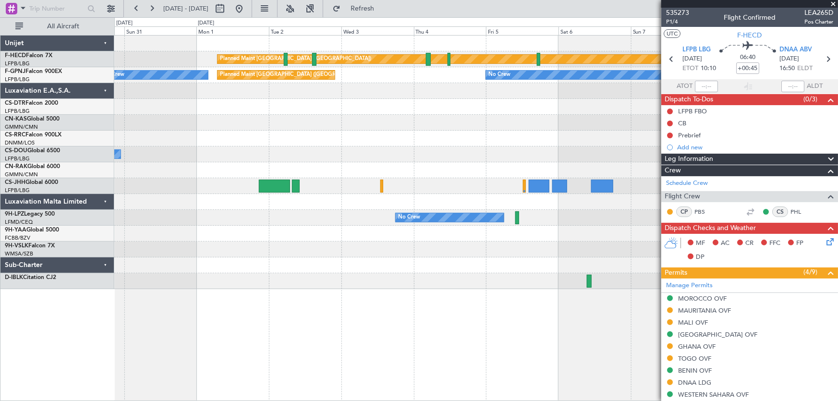
click at [314, 257] on div "Planned Maint Paris (Le Bourget) Planned Maint Paris (Le Bourget) No Crew No Cr…" at bounding box center [476, 163] width 724 height 254
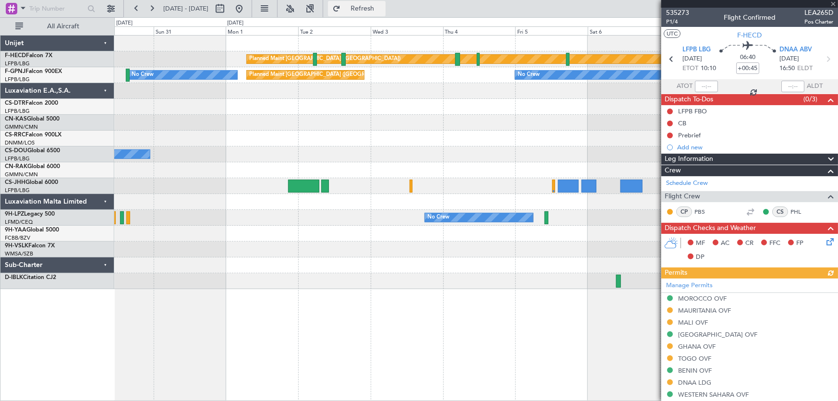
click at [383, 6] on span "Refresh" at bounding box center [363, 8] width 40 height 7
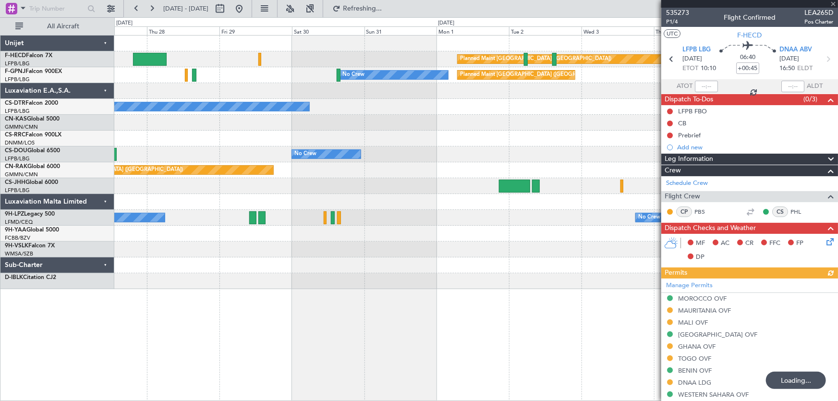
click at [475, 115] on div "Planned Maint Paris (Le Bourget) No Crew No Crew Planned Maint Paris (Le Bourge…" at bounding box center [476, 163] width 724 height 254
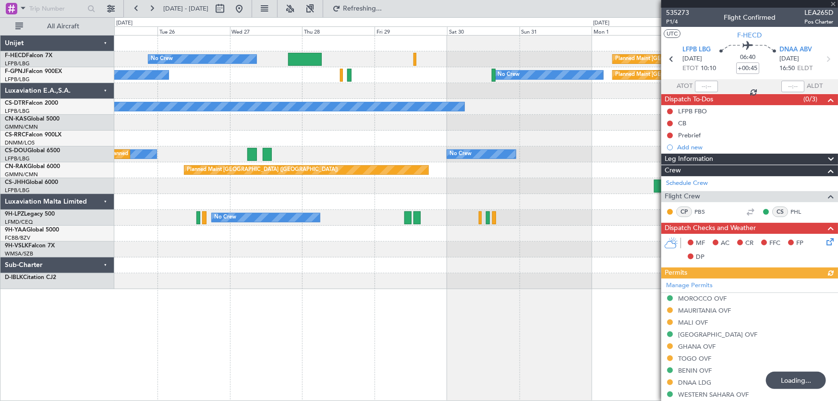
click at [465, 143] on div at bounding box center [476, 139] width 724 height 16
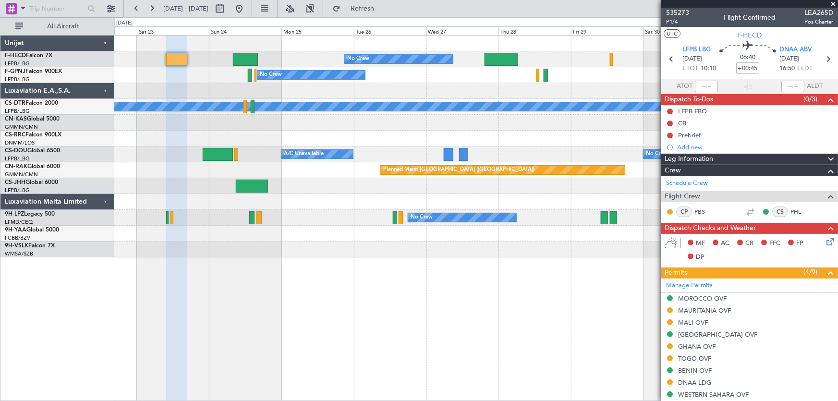
click at [426, 134] on div "Planned Maint [GEOGRAPHIC_DATA] ([GEOGRAPHIC_DATA])" at bounding box center [476, 139] width 724 height 16
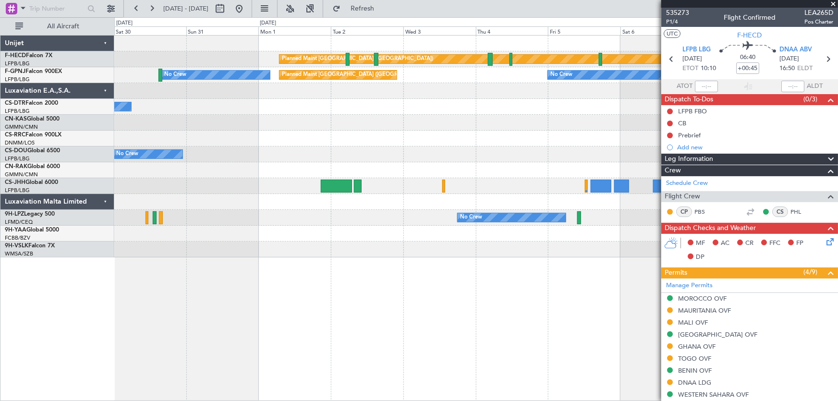
click at [270, 167] on div "Planned Maint [GEOGRAPHIC_DATA] ([GEOGRAPHIC_DATA])" at bounding box center [476, 170] width 724 height 16
click at [174, 176] on div "Planned Maint [GEOGRAPHIC_DATA] ([GEOGRAPHIC_DATA])" at bounding box center [476, 170] width 724 height 16
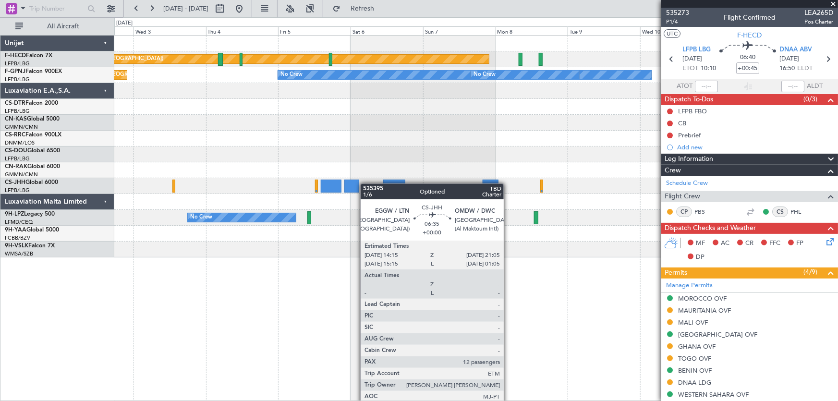
click at [207, 185] on div "Planned Maint Paris (Le Bourget) Planned Maint Paris (Le Bourget) No Crew No Cr…" at bounding box center [476, 147] width 724 height 222
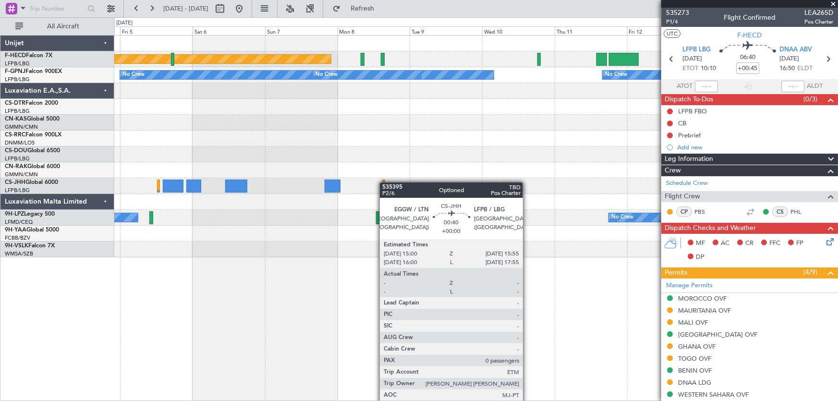
click at [249, 184] on div at bounding box center [476, 186] width 724 height 16
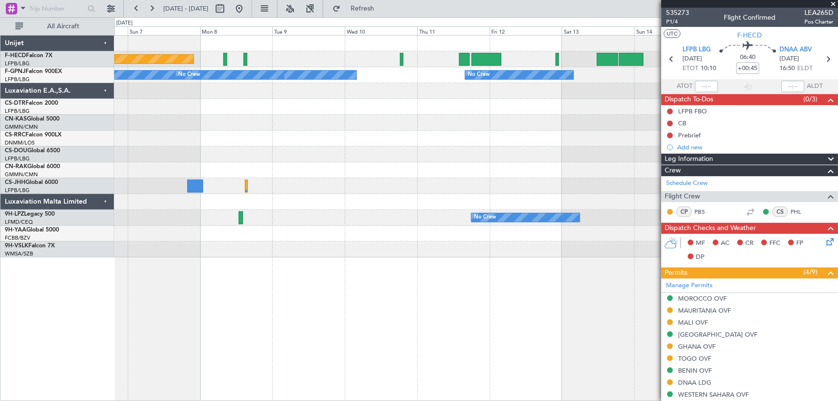
click at [240, 167] on div at bounding box center [476, 170] width 724 height 16
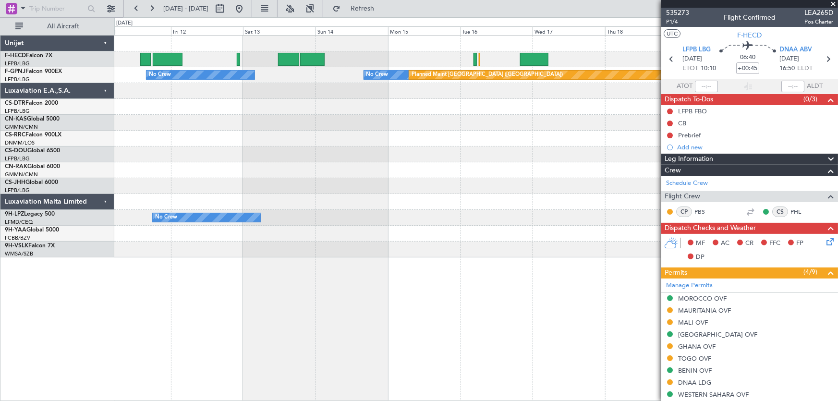
click at [240, 163] on div at bounding box center [476, 170] width 724 height 16
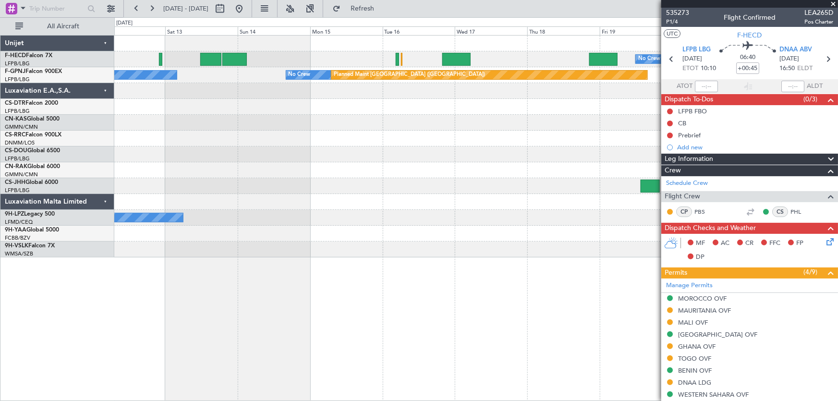
click at [243, 181] on div "No Crew No Crew No Crew Planned Maint Paris (Le Bourget) No Crew No Crew No Crew" at bounding box center [476, 147] width 724 height 222
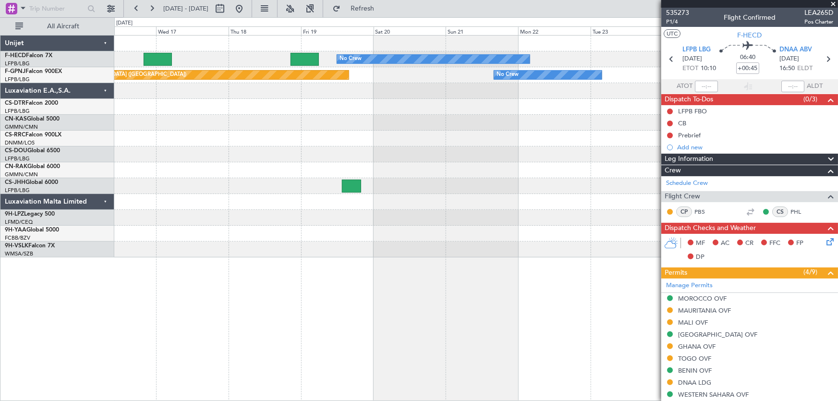
click at [253, 171] on div at bounding box center [476, 170] width 724 height 16
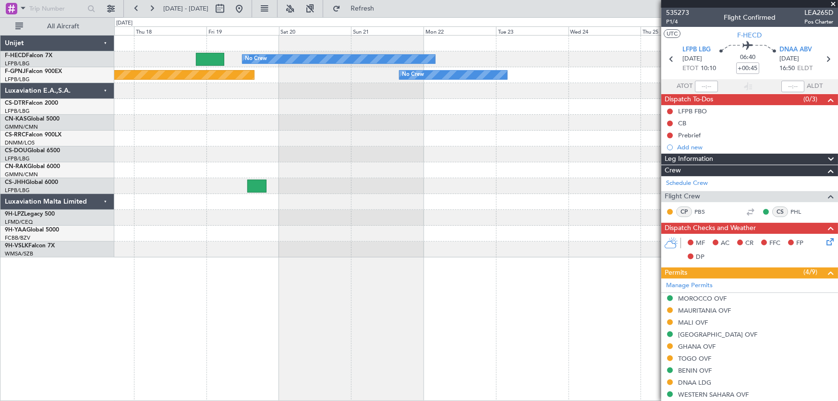
click at [355, 194] on div "No Crew Planned Maint Paris (Le Bourget) No Crew No Crew" at bounding box center [476, 147] width 724 height 222
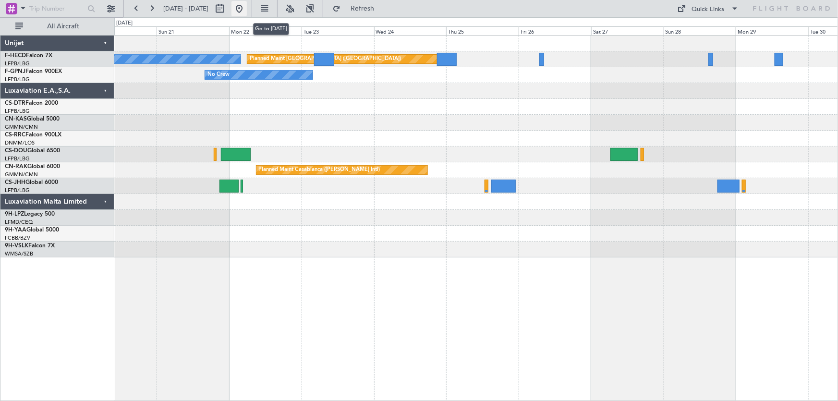
click at [247, 12] on button at bounding box center [239, 8] width 15 height 15
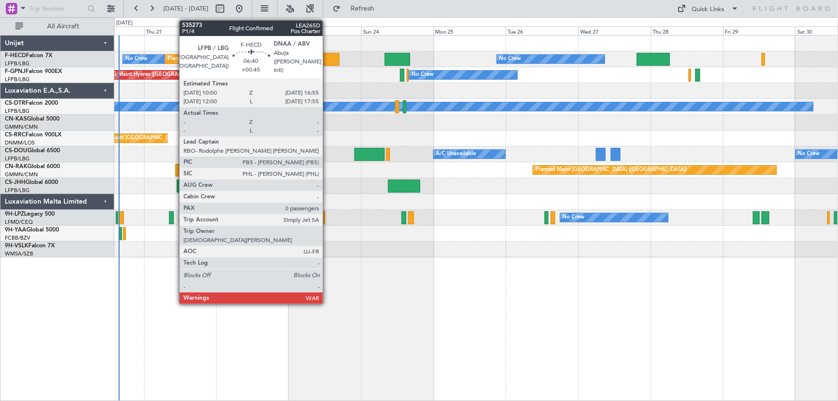
click at [327, 59] on div at bounding box center [329, 59] width 21 height 13
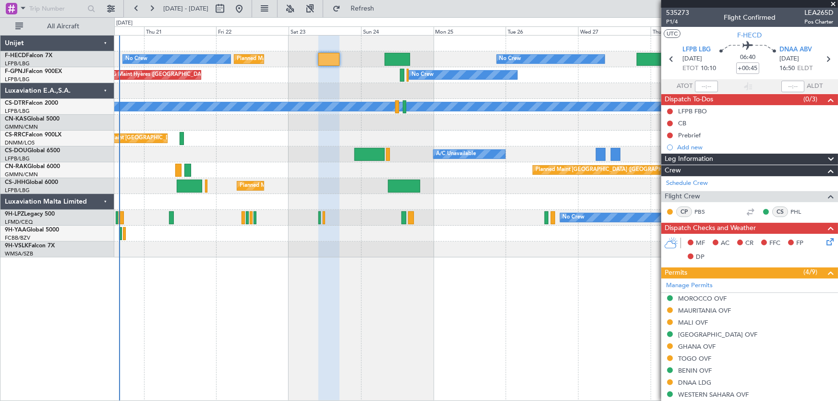
click at [264, 126] on div "Planned Maint Paris (Le Bourget) Planned Maint Paris (Le Bourget) No Crew No Cr…" at bounding box center [476, 147] width 724 height 222
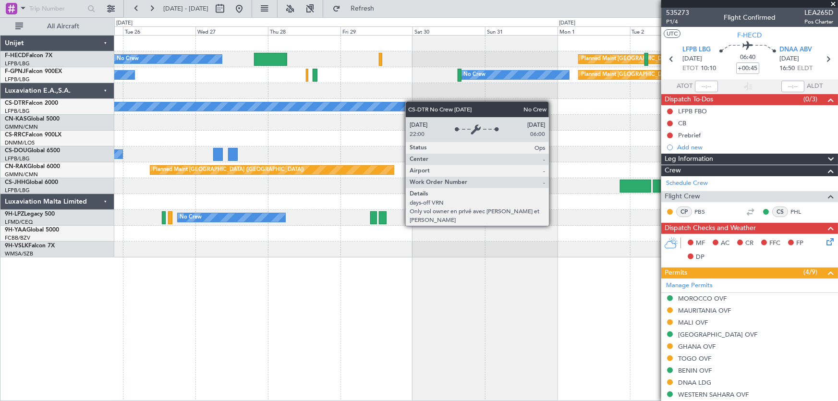
click at [356, 108] on div "No Crew" at bounding box center [476, 107] width 724 height 16
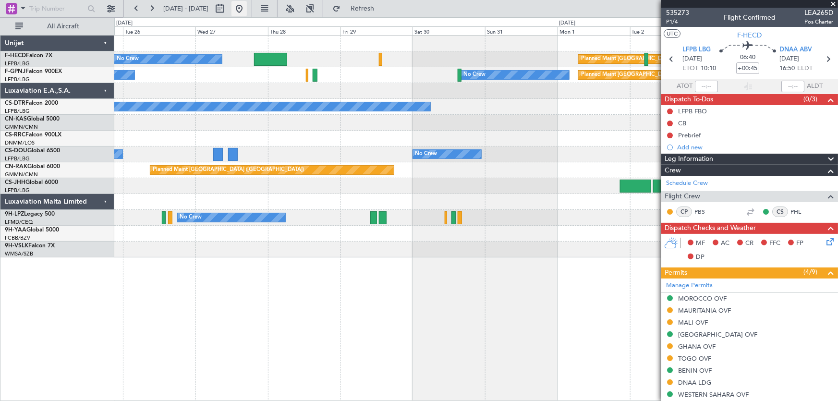
click at [247, 11] on button at bounding box center [239, 8] width 15 height 15
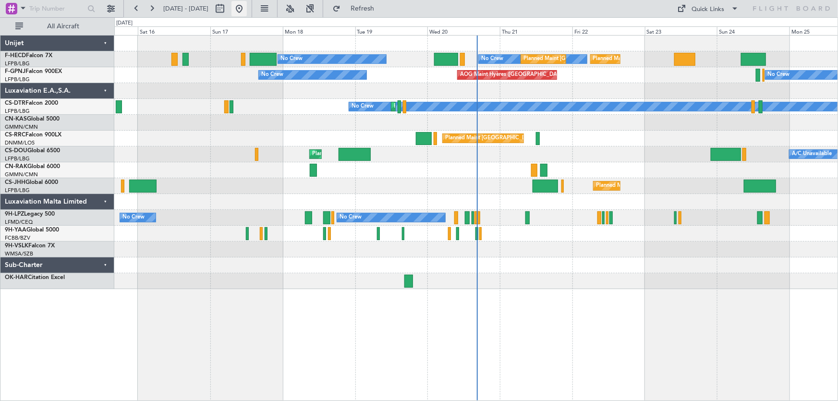
click at [247, 8] on button at bounding box center [239, 8] width 15 height 15
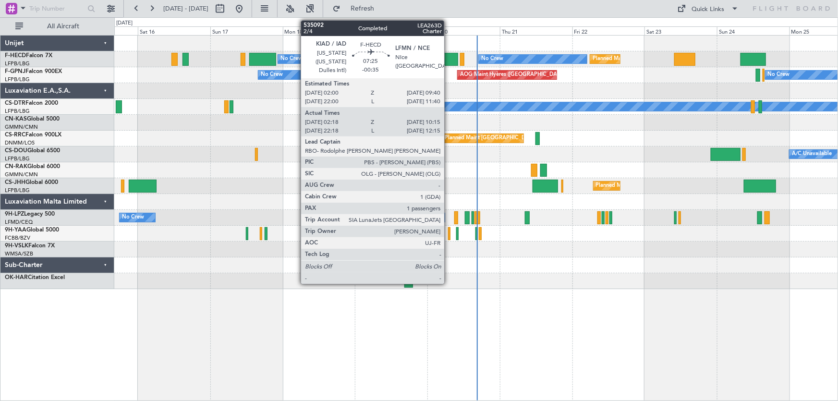
click at [449, 60] on div at bounding box center [446, 59] width 24 height 13
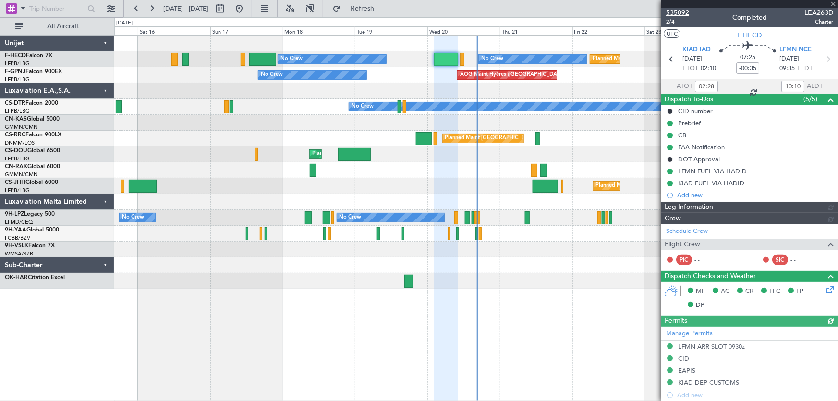
click at [680, 13] on span "535092" at bounding box center [677, 13] width 23 height 10
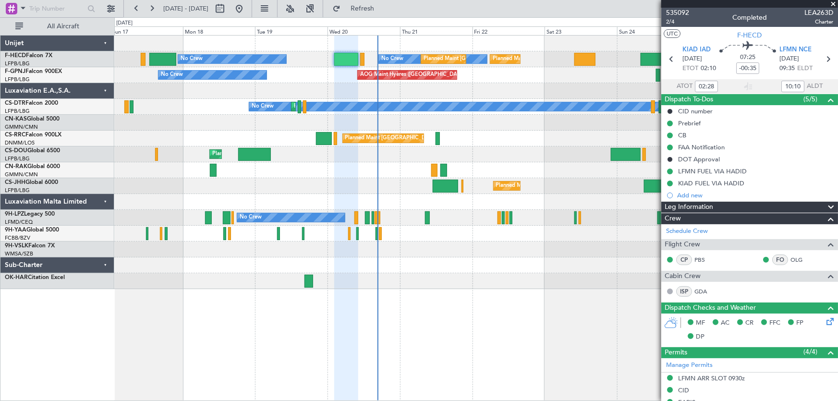
click at [258, 146] on div "Planned Maint Paris (Le Bourget) No Crew Planned Maint Paris (Le Bourget) No Cr…" at bounding box center [476, 163] width 724 height 254
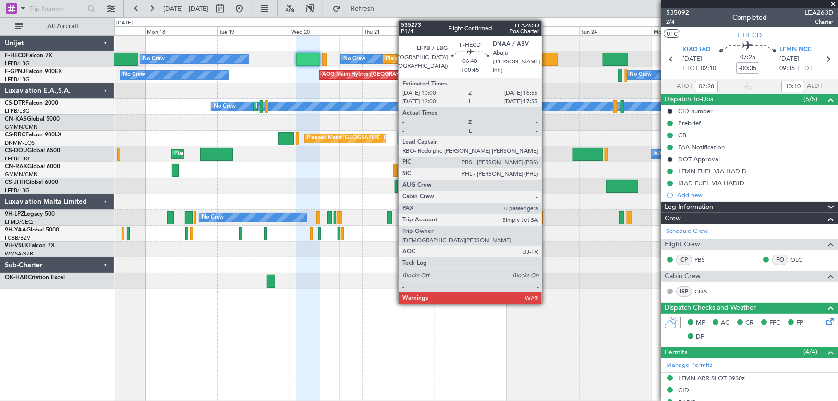
click at [546, 55] on div at bounding box center [547, 59] width 21 height 13
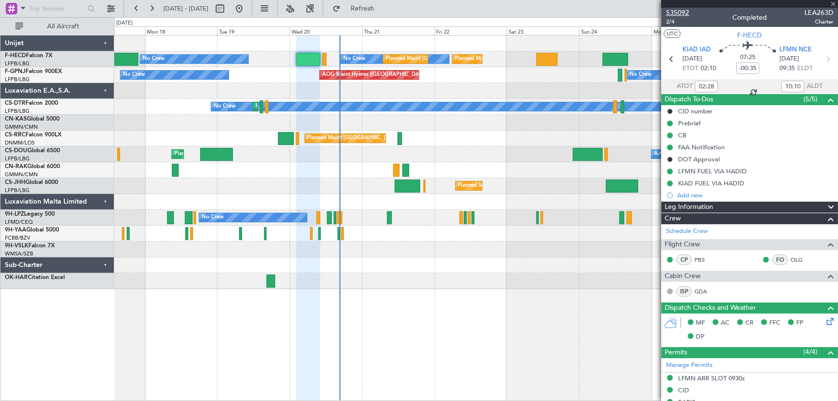
click at [680, 12] on span "535092" at bounding box center [677, 13] width 23 height 10
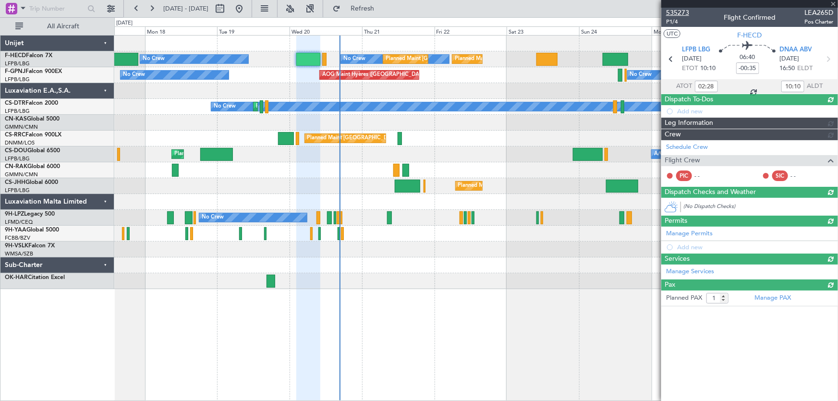
type input "+00:45"
type input "0"
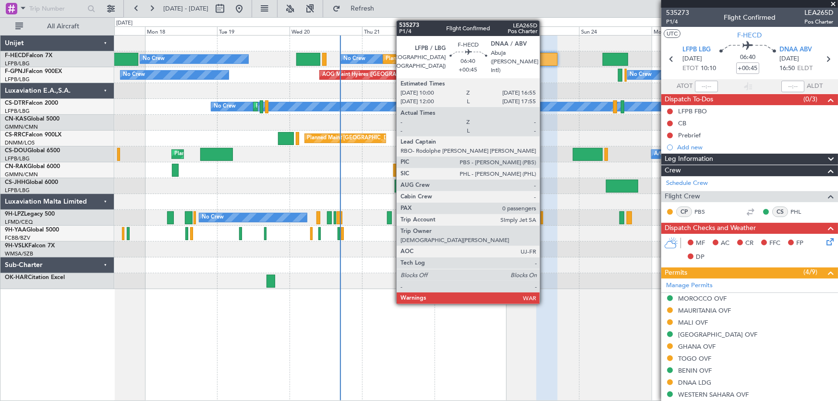
click at [544, 58] on div at bounding box center [547, 59] width 21 height 13
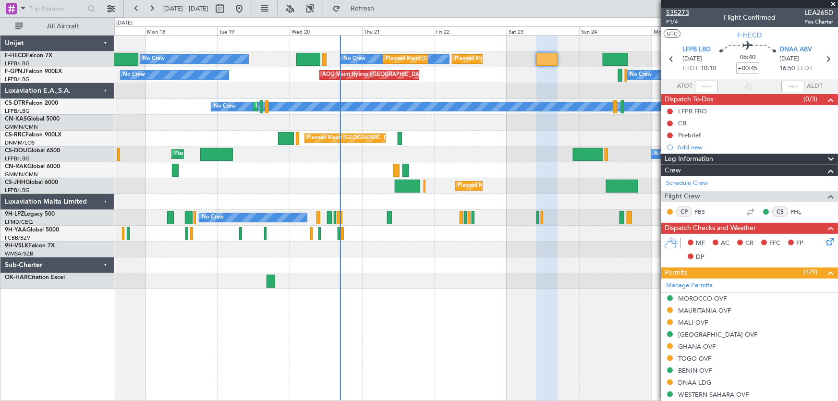
click at [675, 15] on span "535273" at bounding box center [677, 13] width 23 height 10
click at [247, 11] on button at bounding box center [239, 8] width 15 height 15
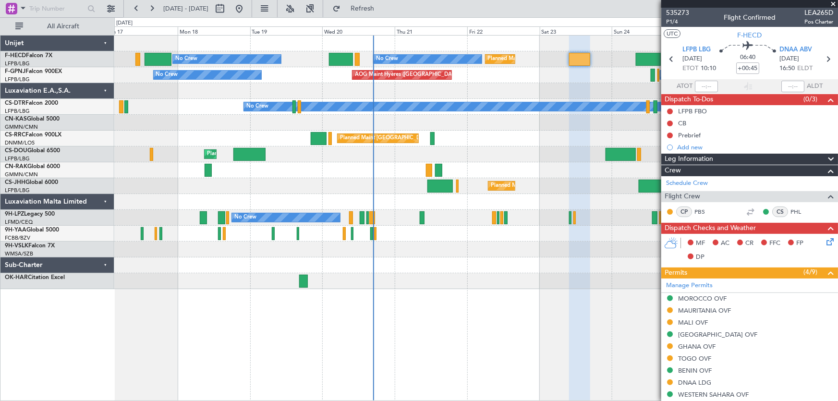
click at [309, 98] on div "No Crew Planned Maint Paris (Le Bourget) Planned Maint Paris (Le Bourget) No Cr…" at bounding box center [476, 163] width 724 height 254
